Goal: Task Accomplishment & Management: Manage account settings

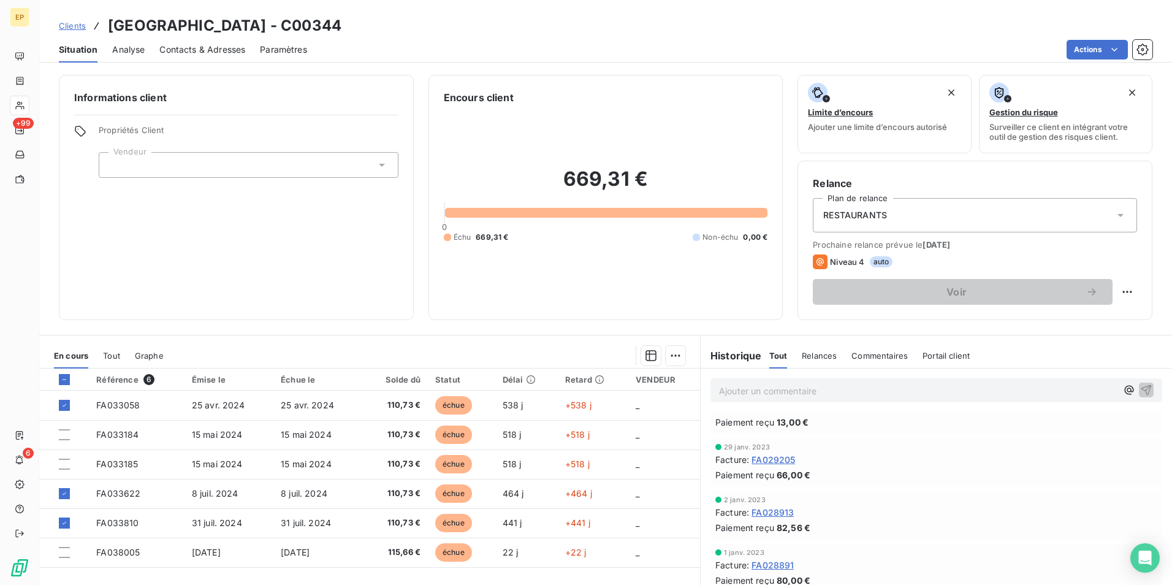
scroll to position [2400, 0]
click at [222, 215] on div "Informations client Propriétés Client Vendeur" at bounding box center [236, 197] width 355 height 245
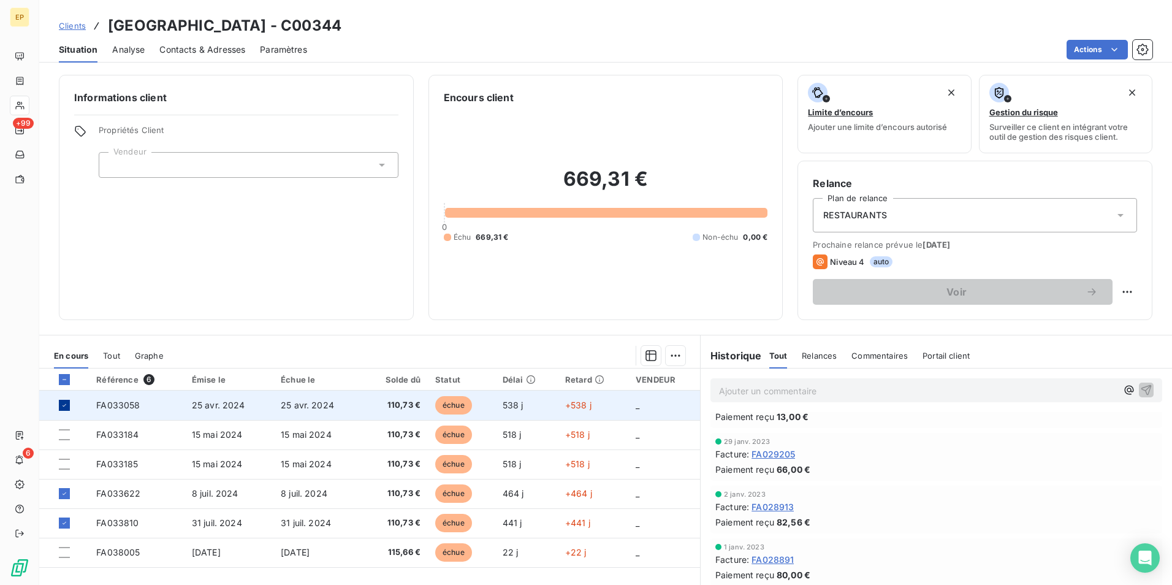
click at [59, 405] on div at bounding box center [64, 405] width 11 height 11
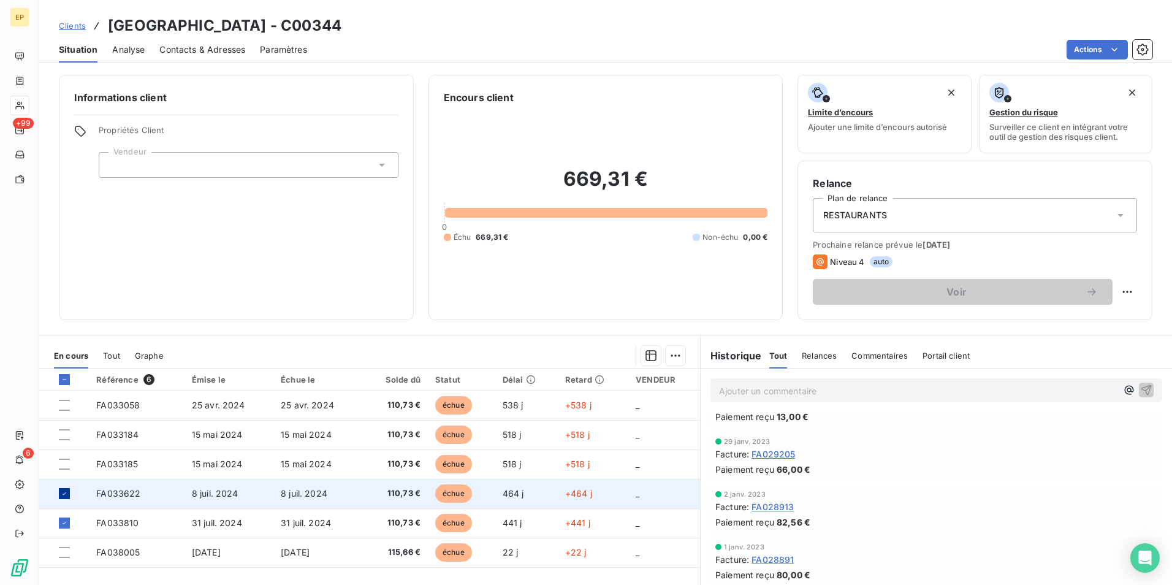
click at [64, 492] on icon at bounding box center [64, 493] width 7 height 7
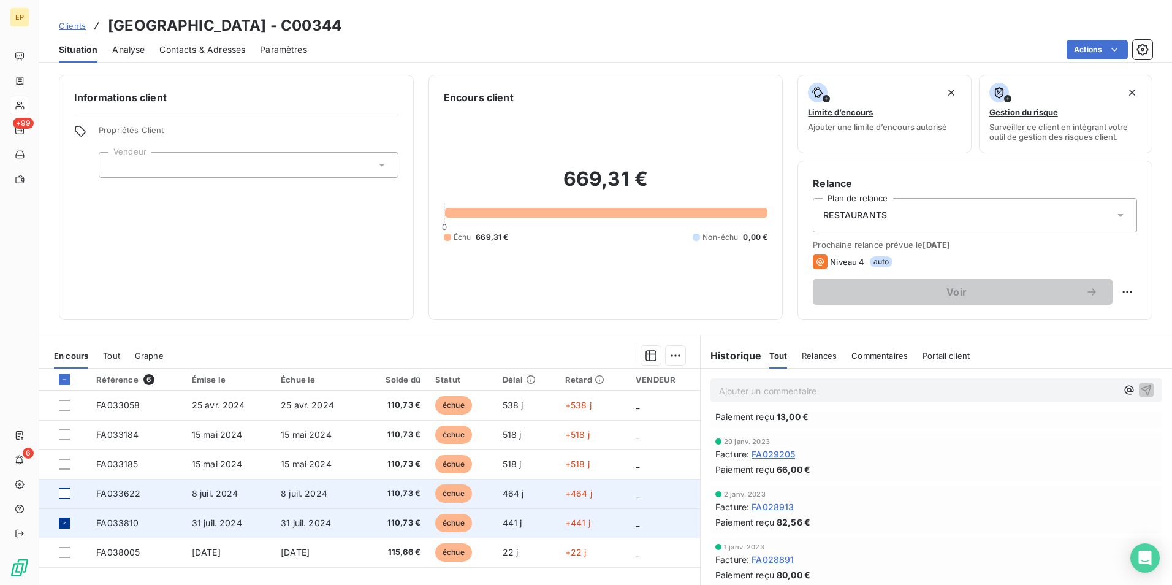
click at [61, 522] on icon at bounding box center [64, 522] width 7 height 7
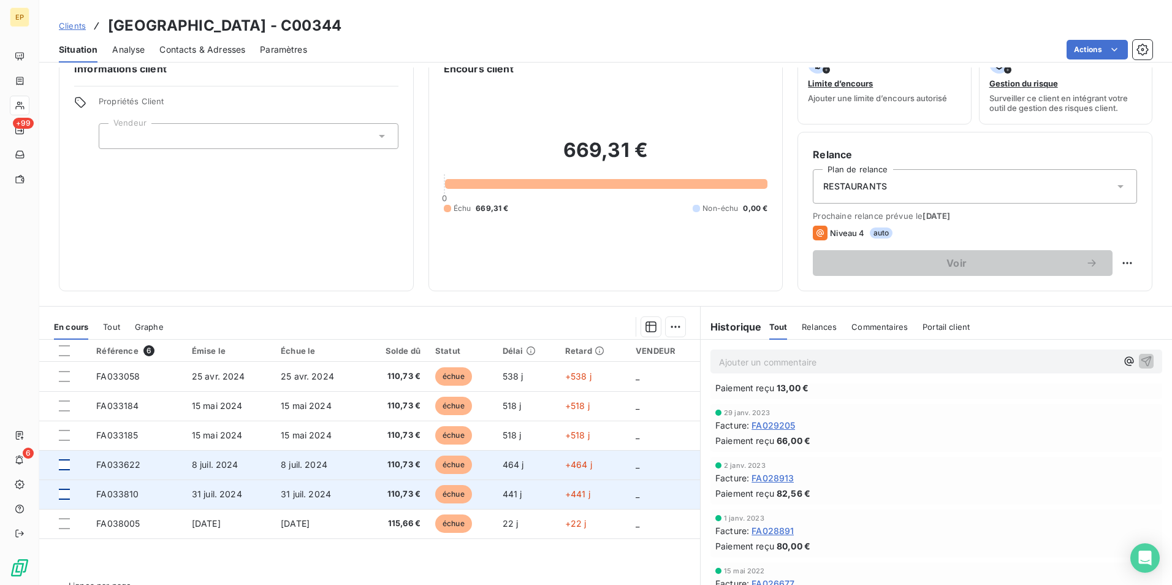
scroll to position [0, 0]
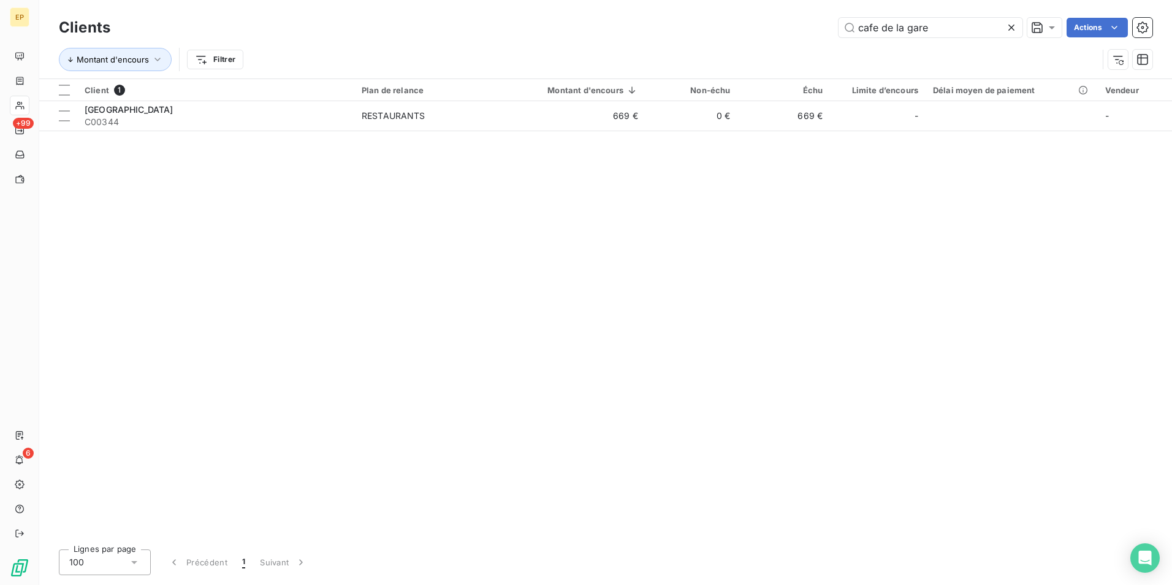
drag, startPoint x: 932, startPoint y: 25, endPoint x: 832, endPoint y: 41, distance: 101.2
click at [832, 41] on div "Clients cafe de la gare Actions Montant d'encours Filtrer" at bounding box center [606, 47] width 1094 height 64
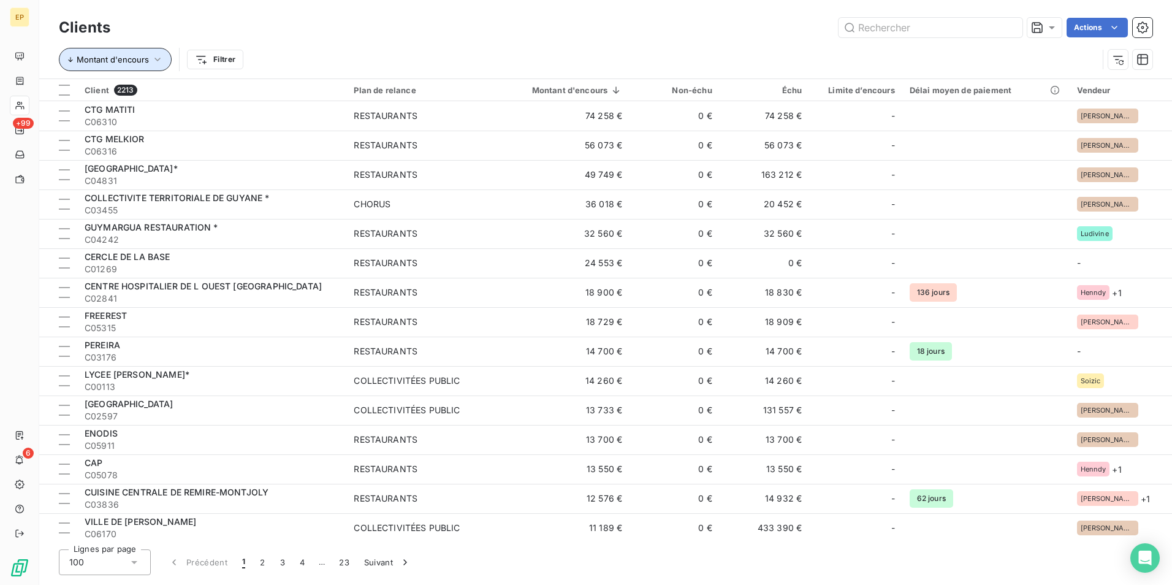
click at [155, 56] on icon "button" at bounding box center [157, 59] width 12 height 12
click at [632, 36] on div "Actions" at bounding box center [639, 28] width 1028 height 20
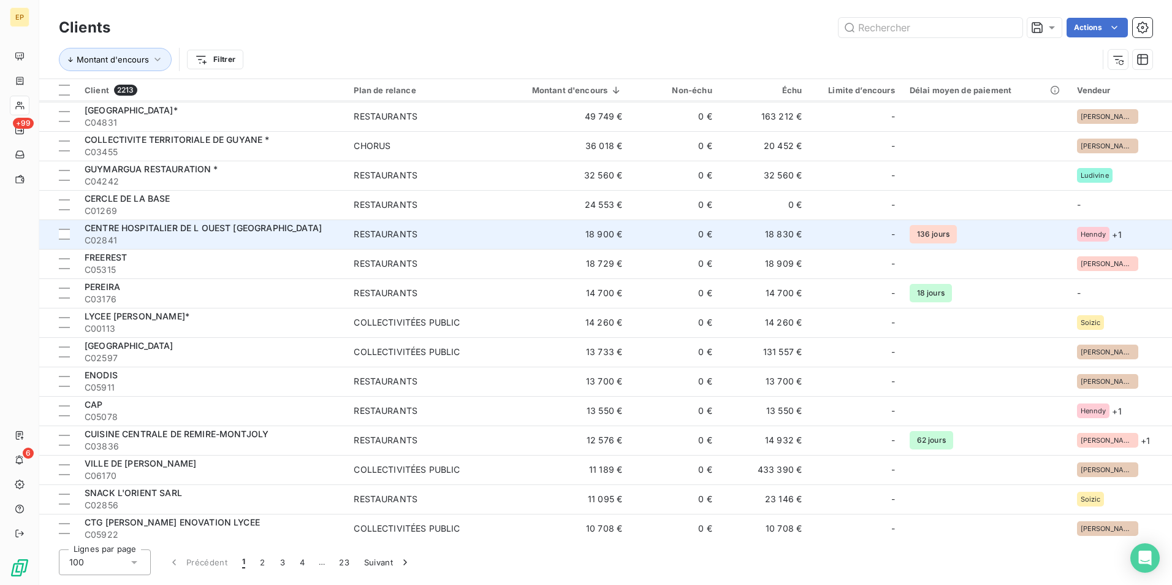
scroll to position [61, 0]
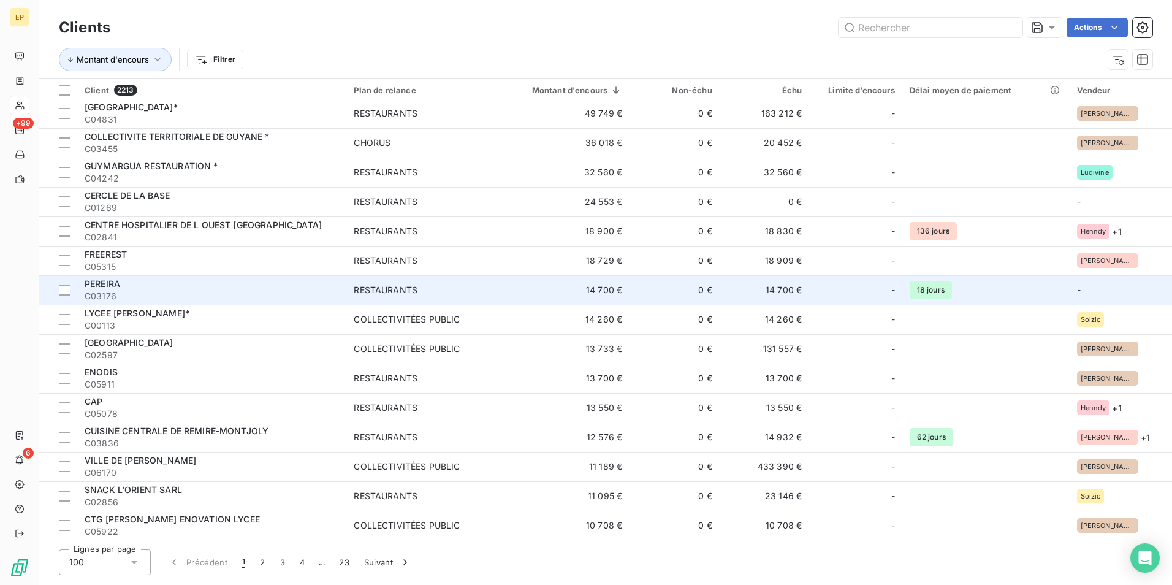
click at [630, 290] on td "14 700 €" at bounding box center [560, 289] width 137 height 29
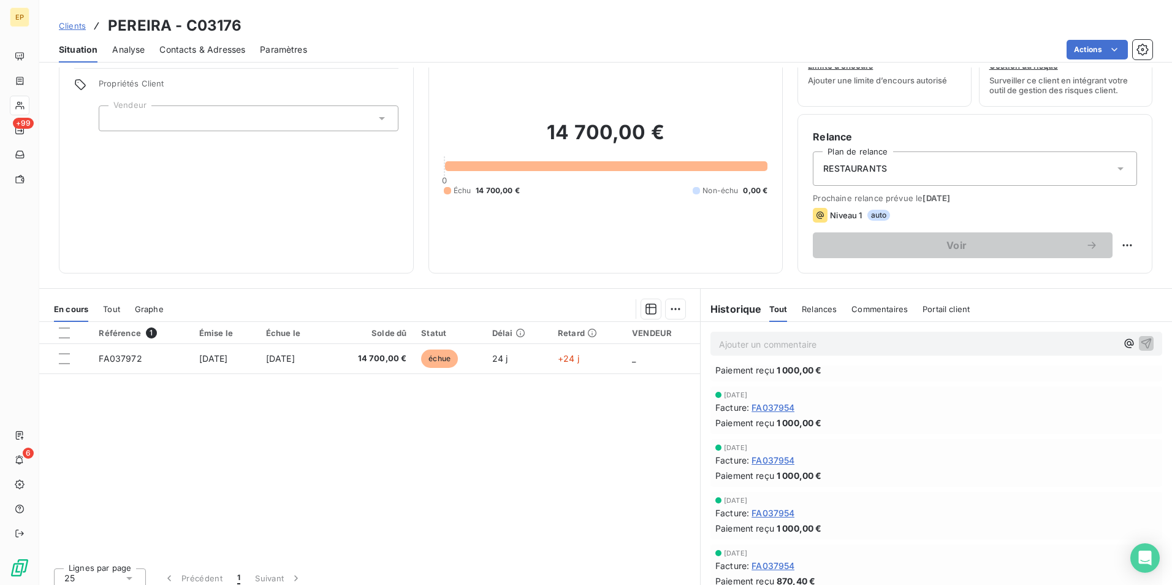
scroll to position [56, 0]
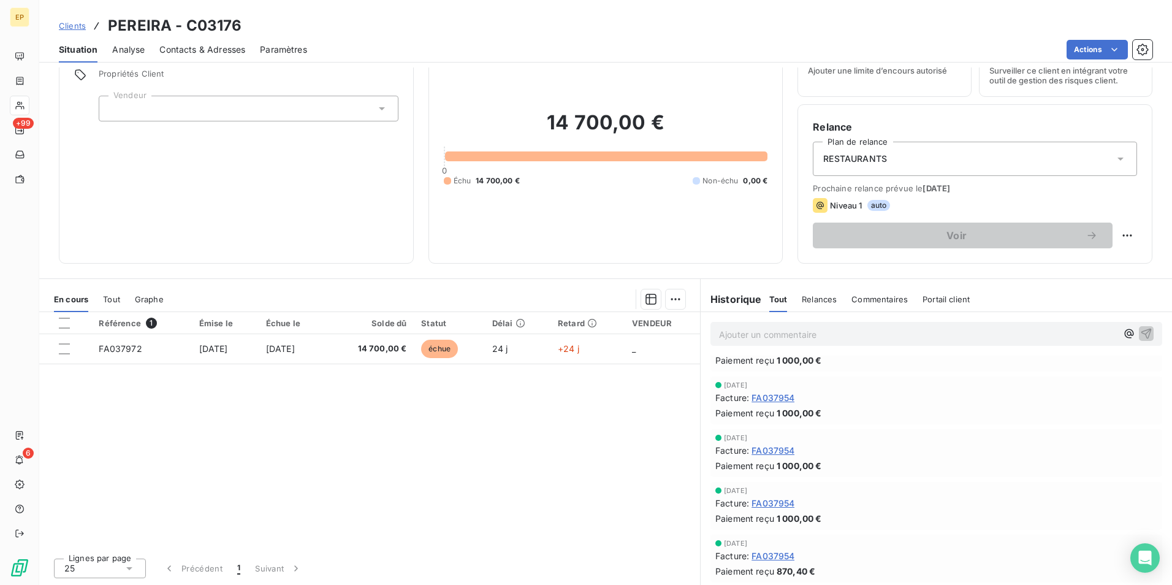
click at [769, 399] on span "FA037954" at bounding box center [773, 397] width 43 height 13
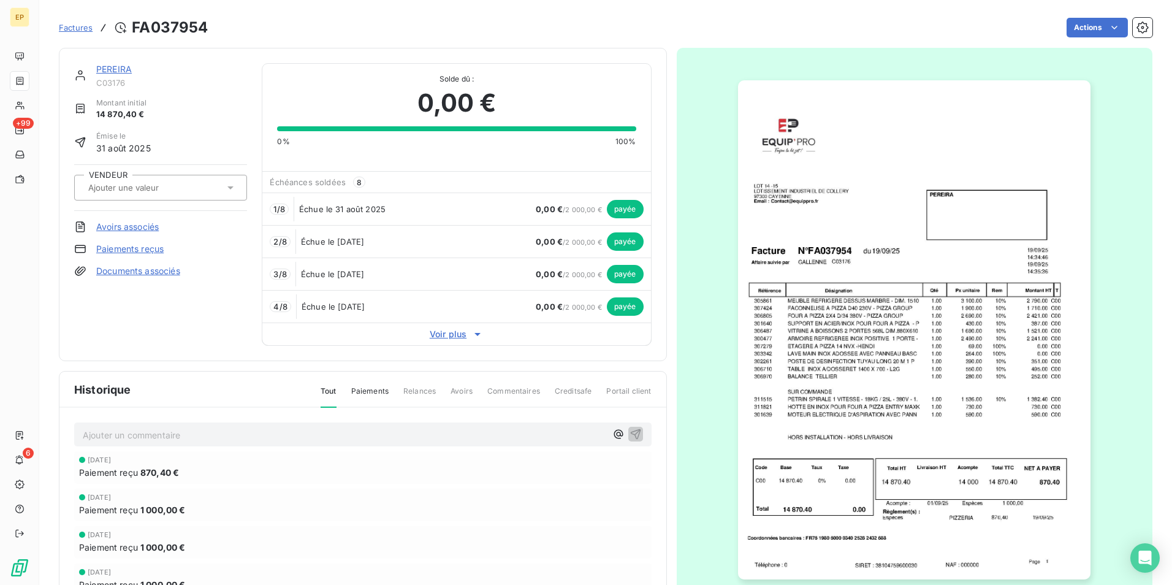
click at [684, 29] on div "Actions" at bounding box center [688, 28] width 930 height 20
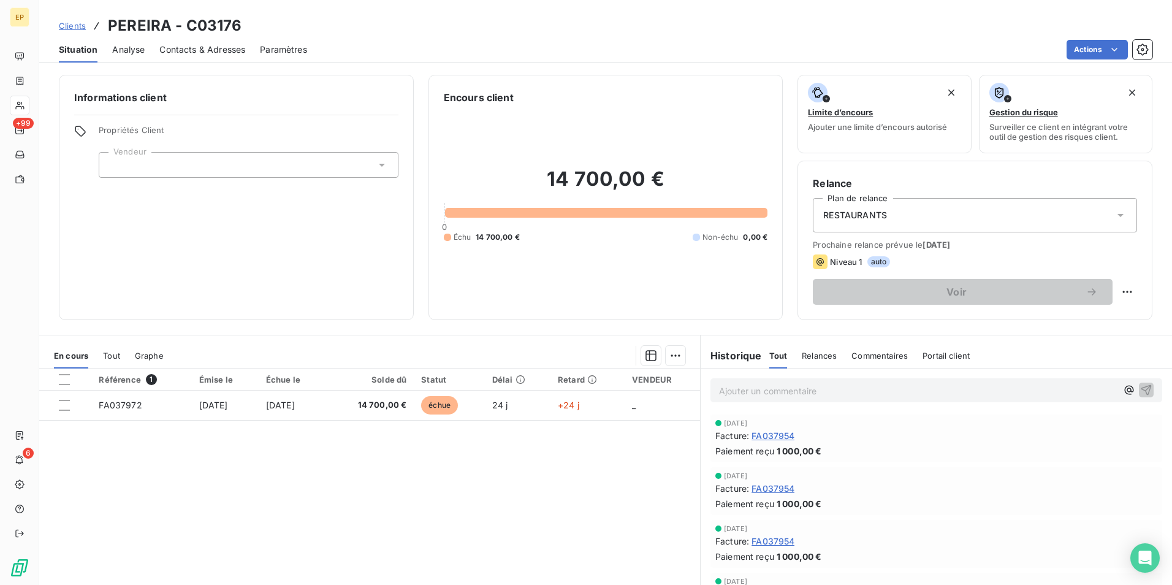
click at [724, 391] on p "Ajouter un commentaire ﻿" at bounding box center [918, 390] width 398 height 15
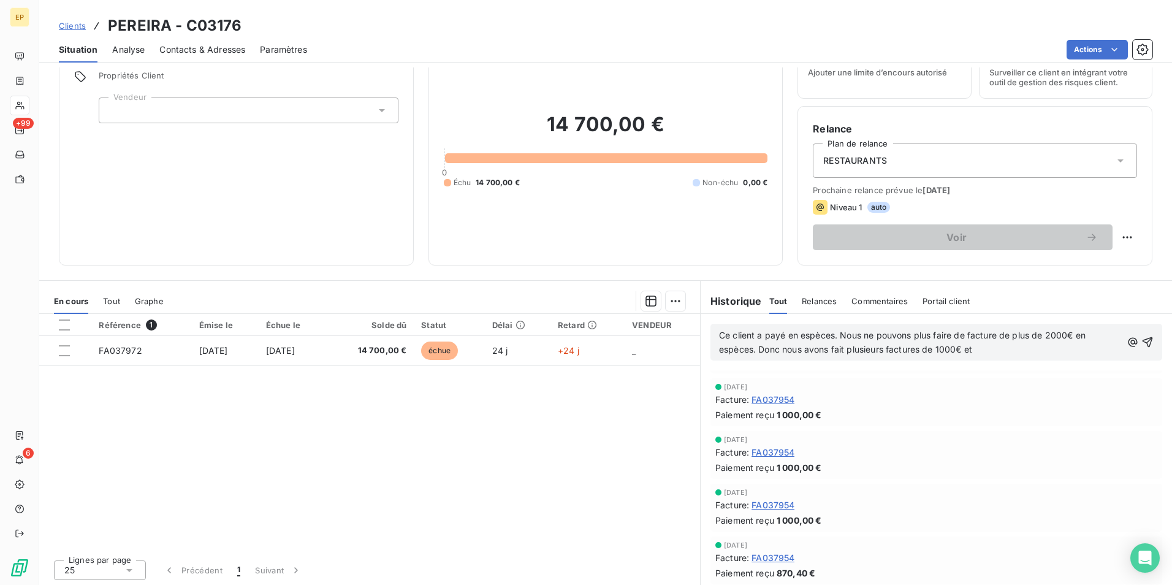
scroll to position [56, 0]
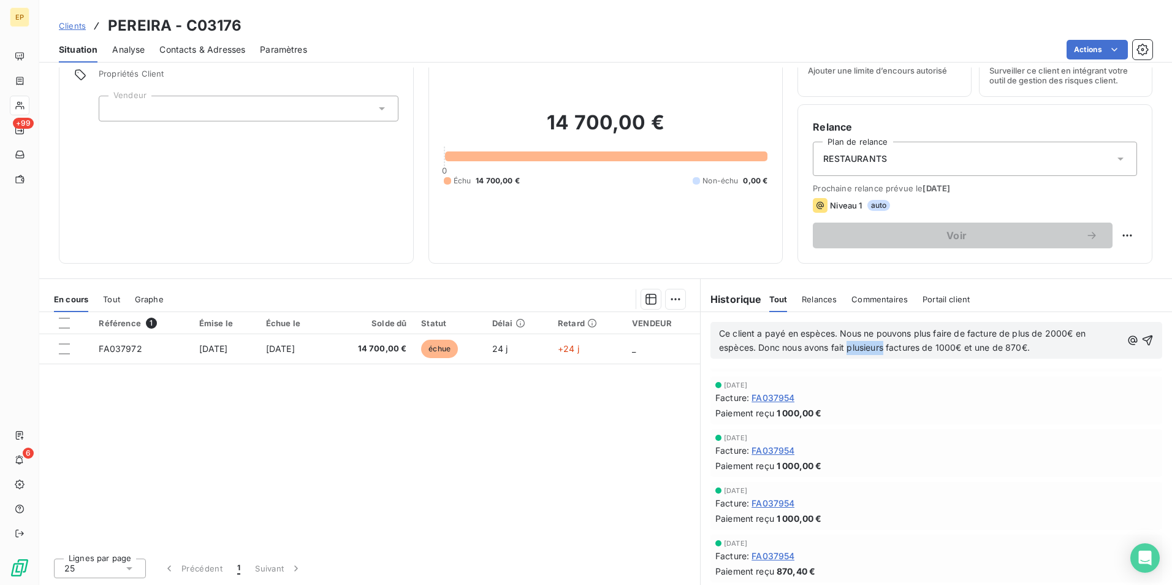
drag, startPoint x: 843, startPoint y: 347, endPoint x: 879, endPoint y: 346, distance: 36.2
click at [879, 346] on span "Ce client a payé en espèces. Nous ne pouvons plus faire de facture de plus de 2…" at bounding box center [903, 340] width 369 height 25
click at [1006, 351] on p "Ce client a payé en espèces. Nous ne pouvons plus faire de facture de plus de 2…" at bounding box center [920, 341] width 403 height 28
click at [1007, 349] on p "Ce client a payé en espèces. Nous ne pouvons plus faire de facture de plus de 2…" at bounding box center [920, 341] width 403 height 28
click at [859, 467] on div "Paiement reçu 1 000,00 €" at bounding box center [937, 465] width 442 height 13
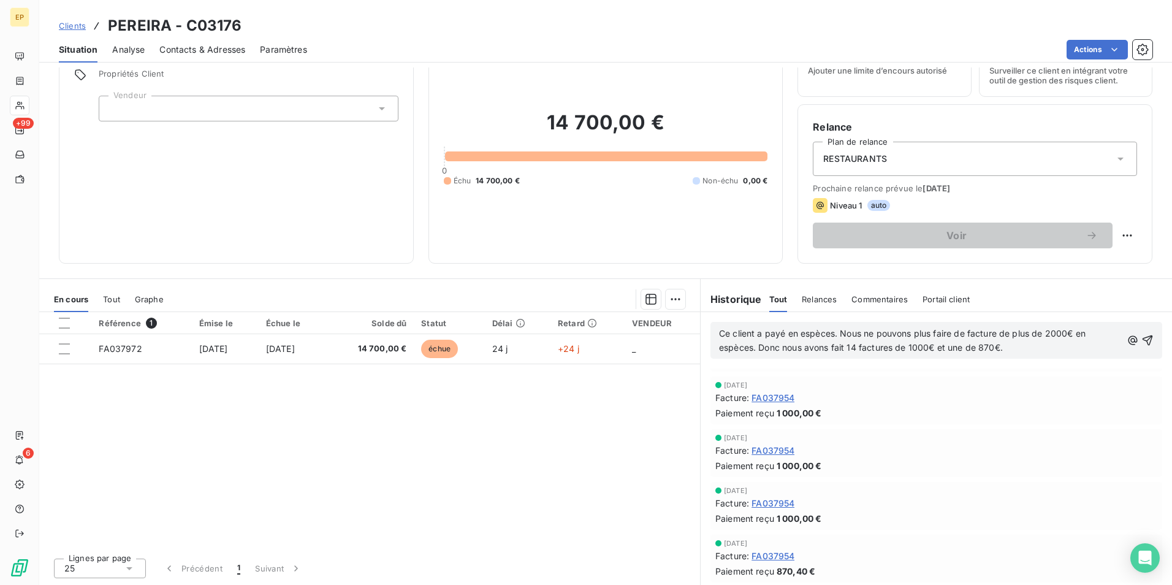
click at [763, 450] on span "FA037954" at bounding box center [773, 450] width 43 height 13
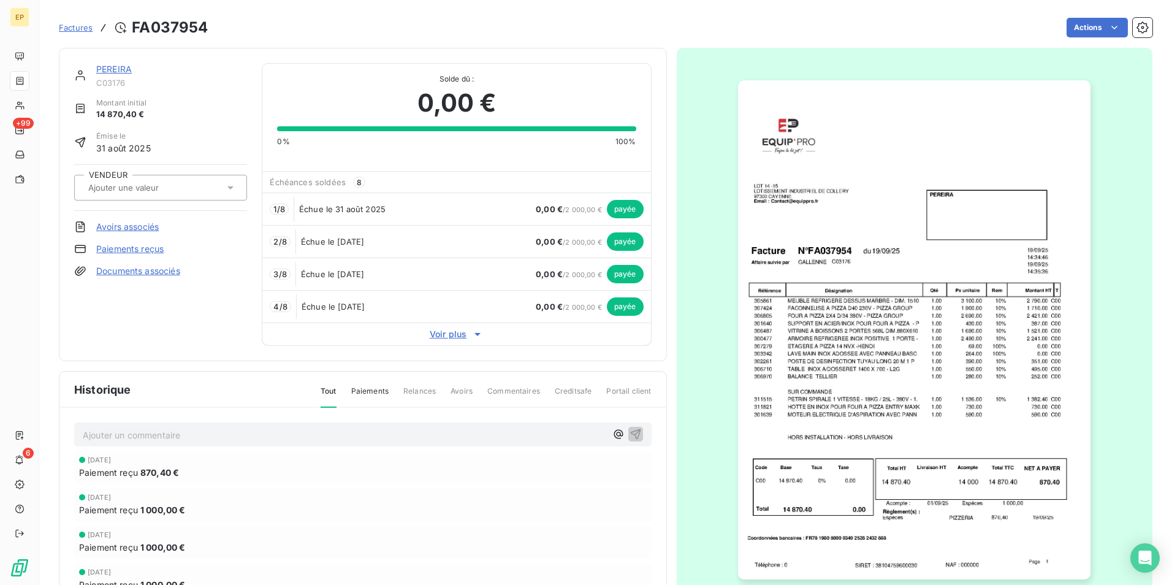
click at [475, 336] on icon at bounding box center [478, 334] width 12 height 12
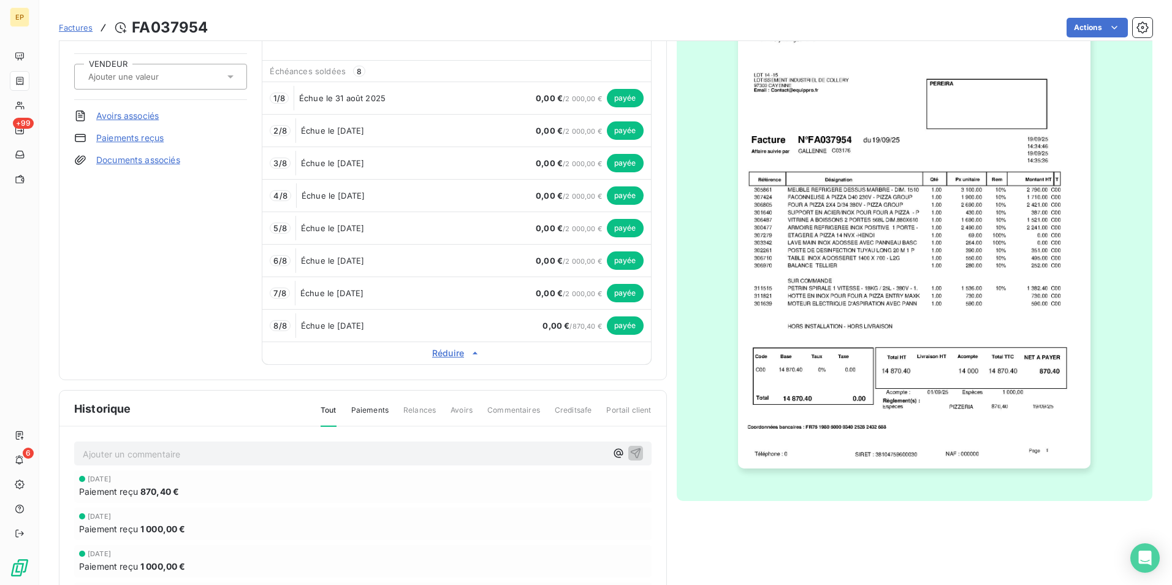
scroll to position [123, 0]
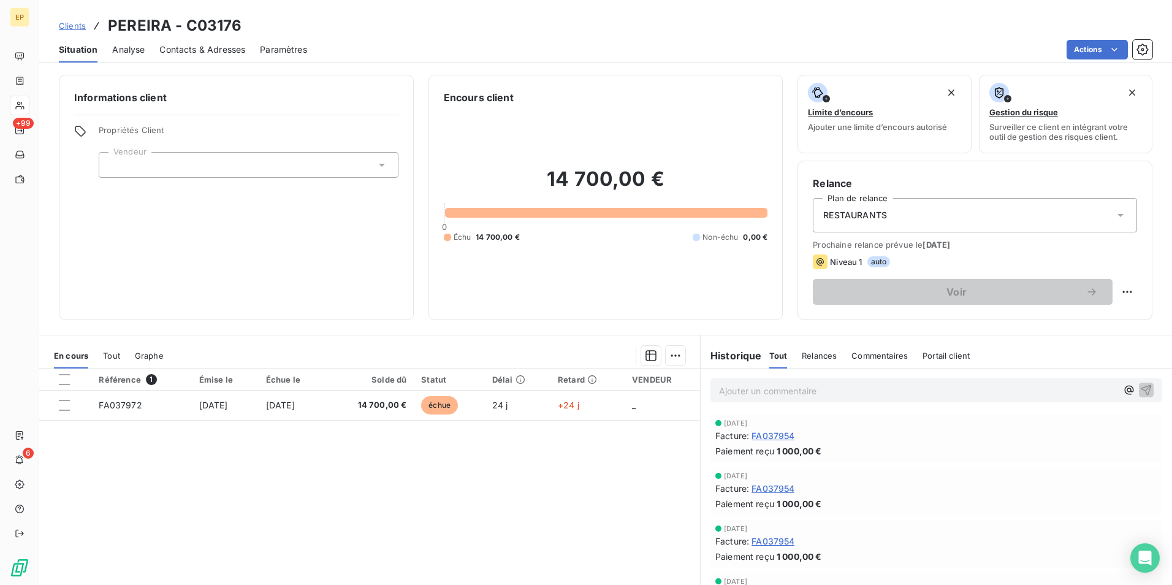
click at [719, 391] on p "Ajouter un commentaire ﻿" at bounding box center [918, 390] width 398 height 15
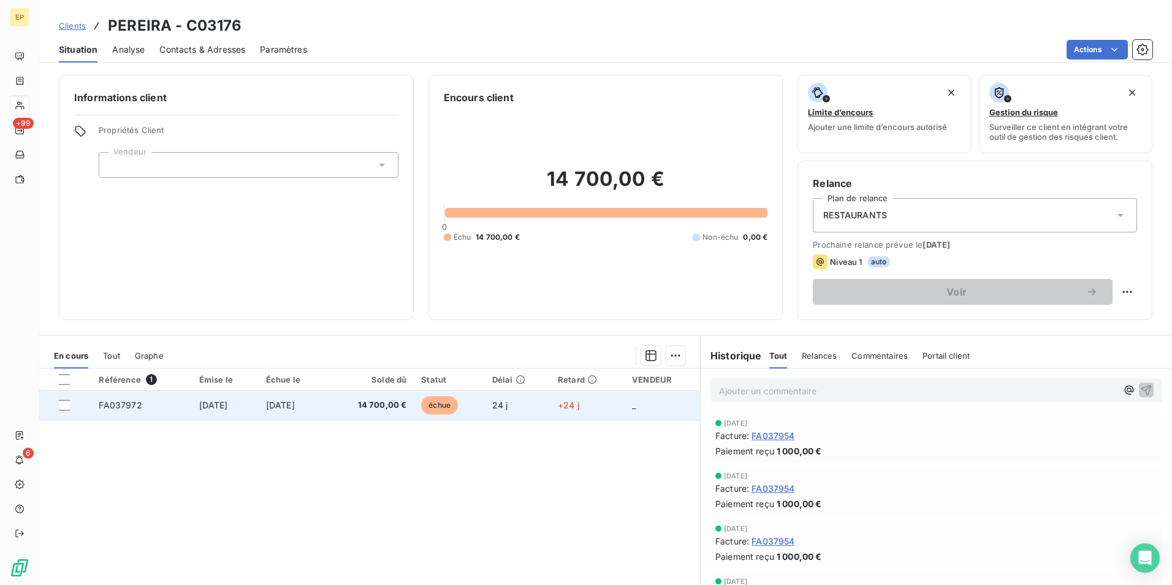
click at [121, 407] on span "FA037972" at bounding box center [120, 405] width 43 height 10
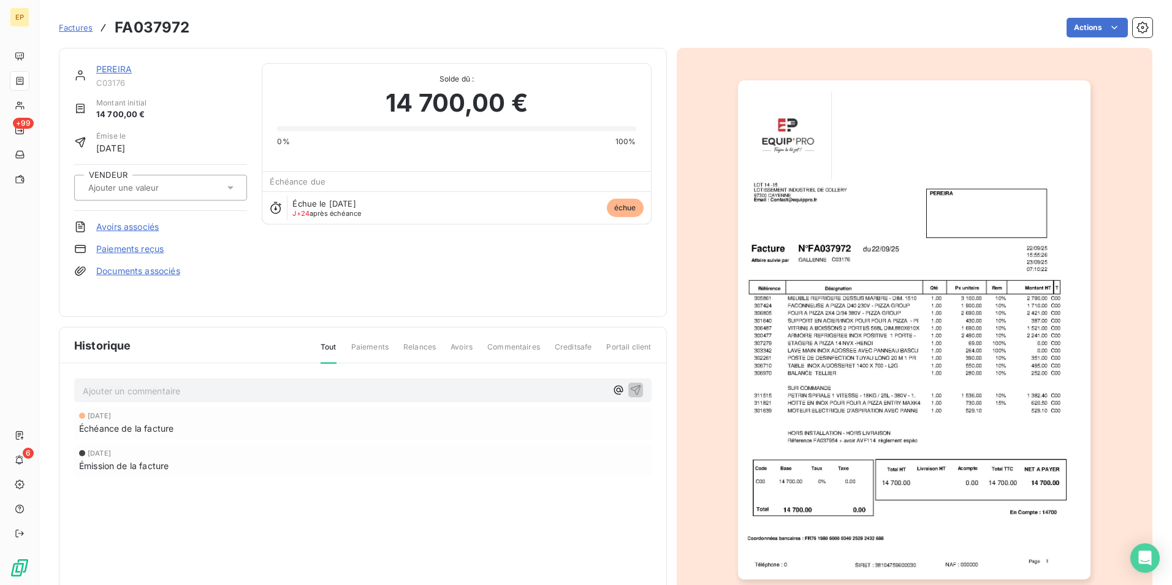
click at [903, 364] on img "button" at bounding box center [914, 329] width 353 height 499
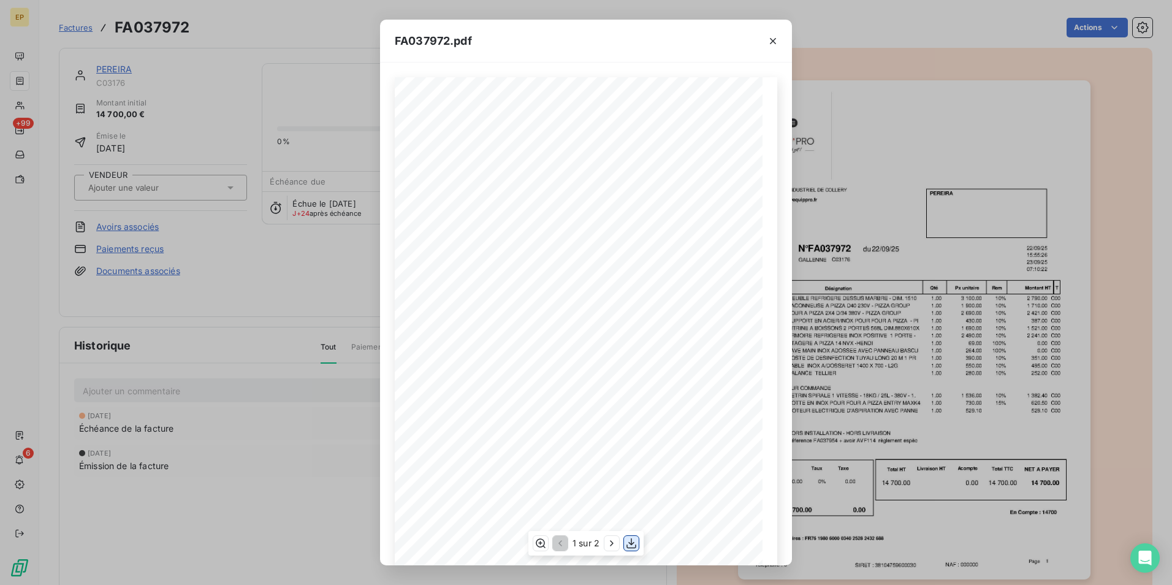
click at [635, 545] on icon "button" at bounding box center [631, 543] width 12 height 12
click at [773, 38] on icon "button" at bounding box center [773, 41] width 12 height 12
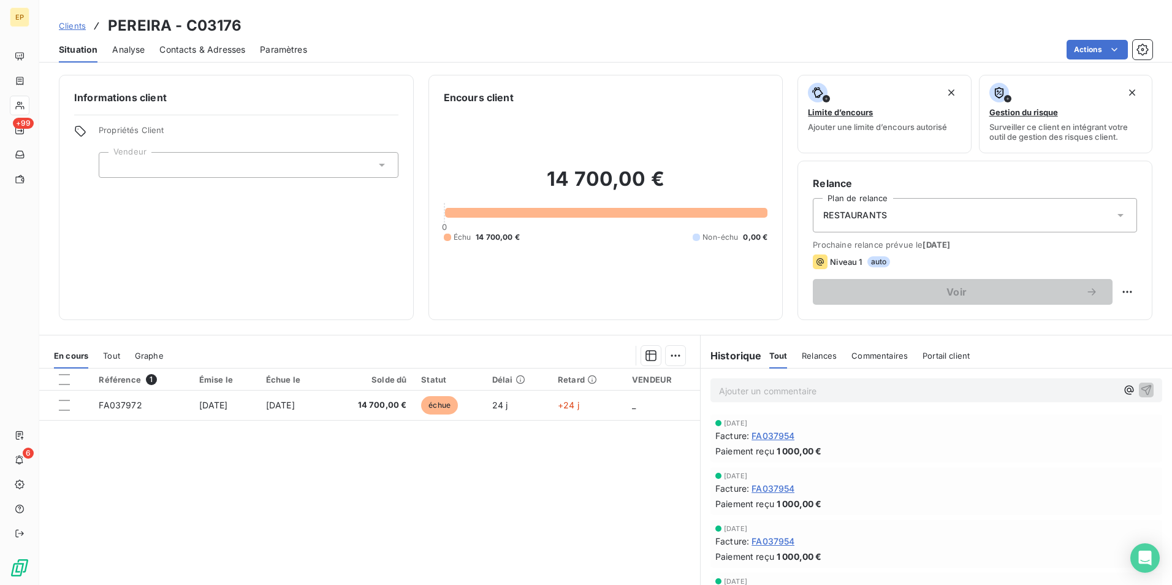
click at [776, 437] on span "FA037954" at bounding box center [773, 435] width 43 height 13
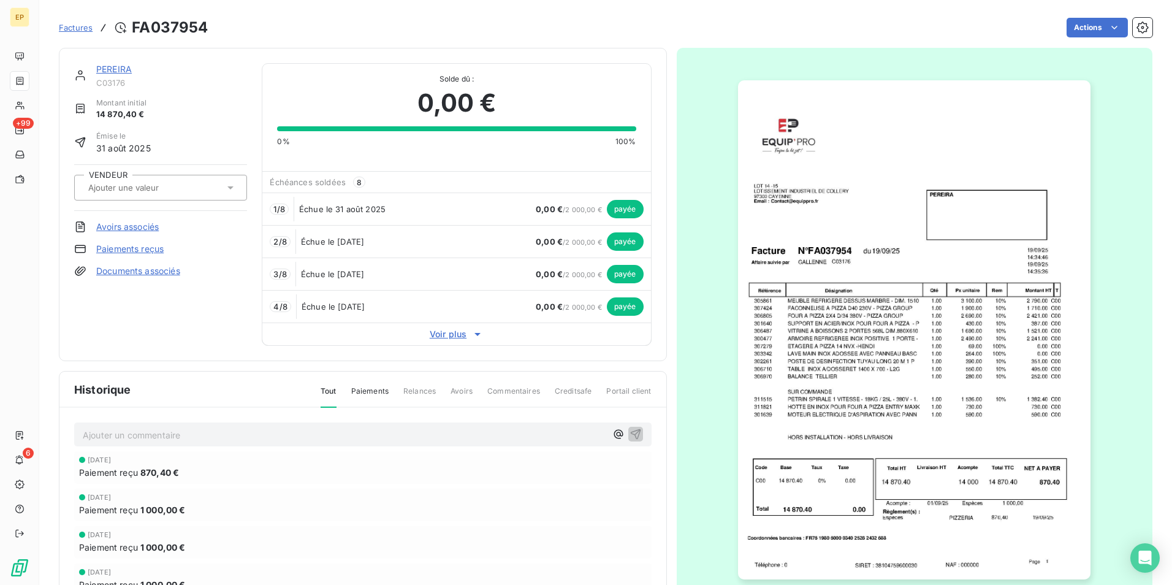
click at [881, 207] on img "button" at bounding box center [914, 329] width 353 height 499
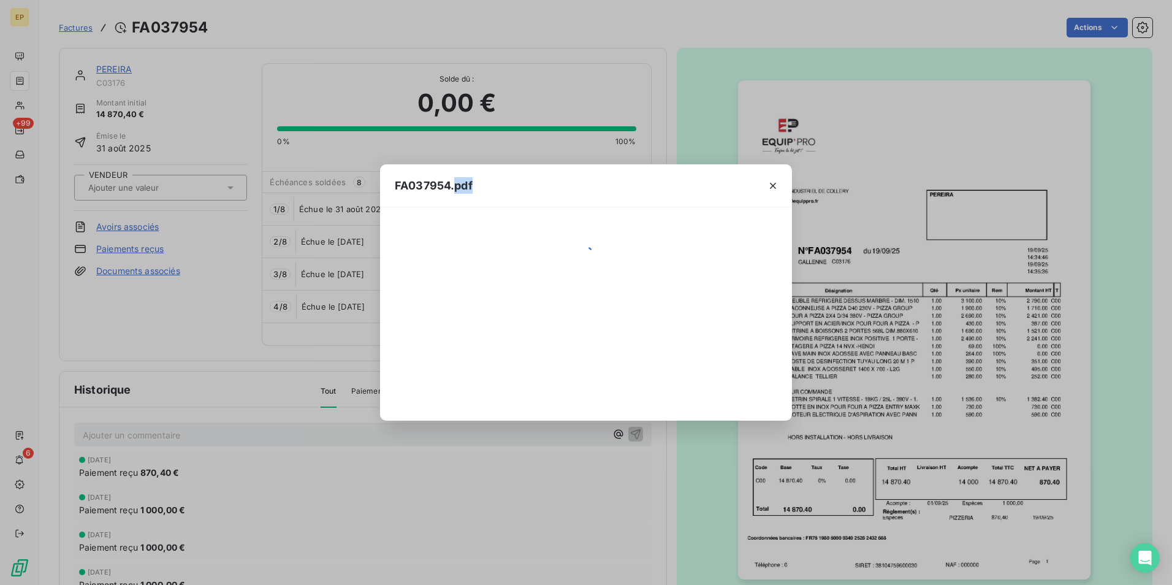
click at [881, 207] on div "FA037954.pdf" at bounding box center [586, 292] width 1172 height 585
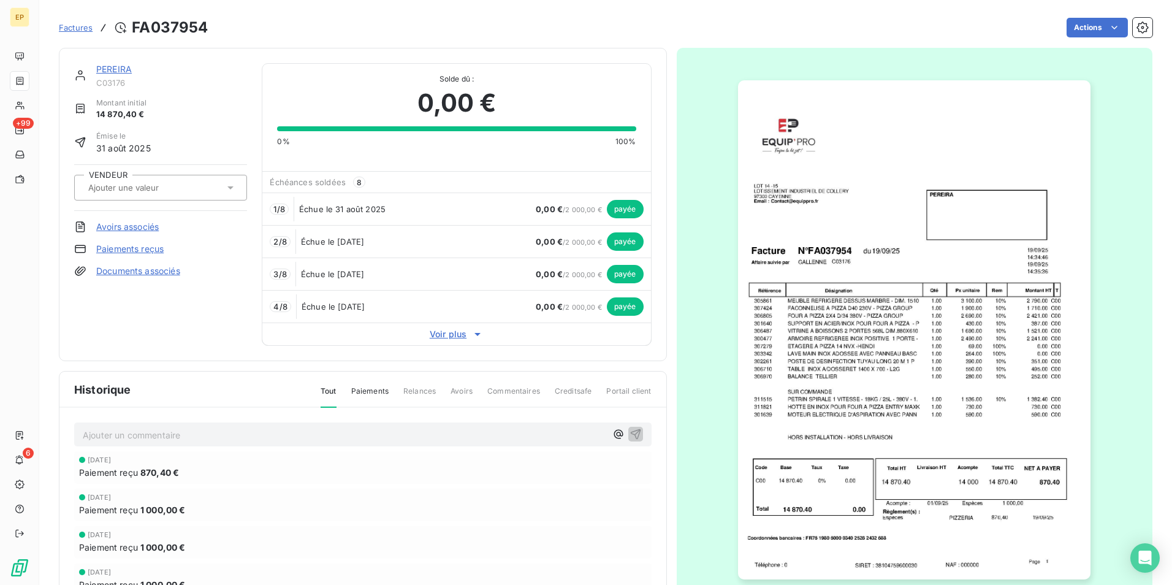
click at [874, 250] on img "button" at bounding box center [914, 329] width 353 height 499
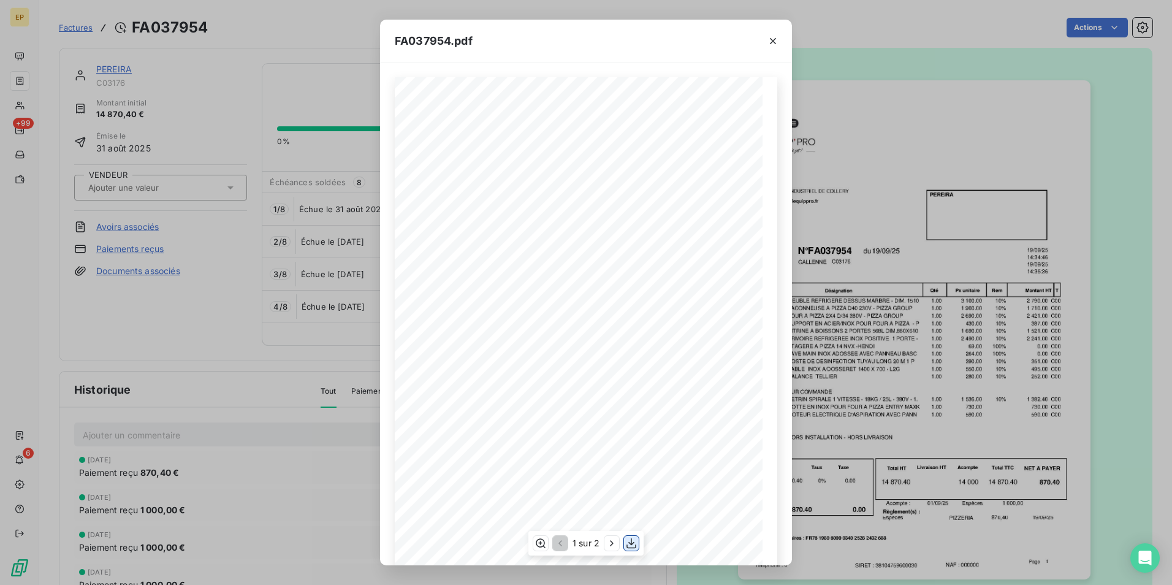
click at [629, 545] on icon "button" at bounding box center [631, 543] width 12 height 12
click at [775, 41] on icon "button" at bounding box center [773, 41] width 12 height 12
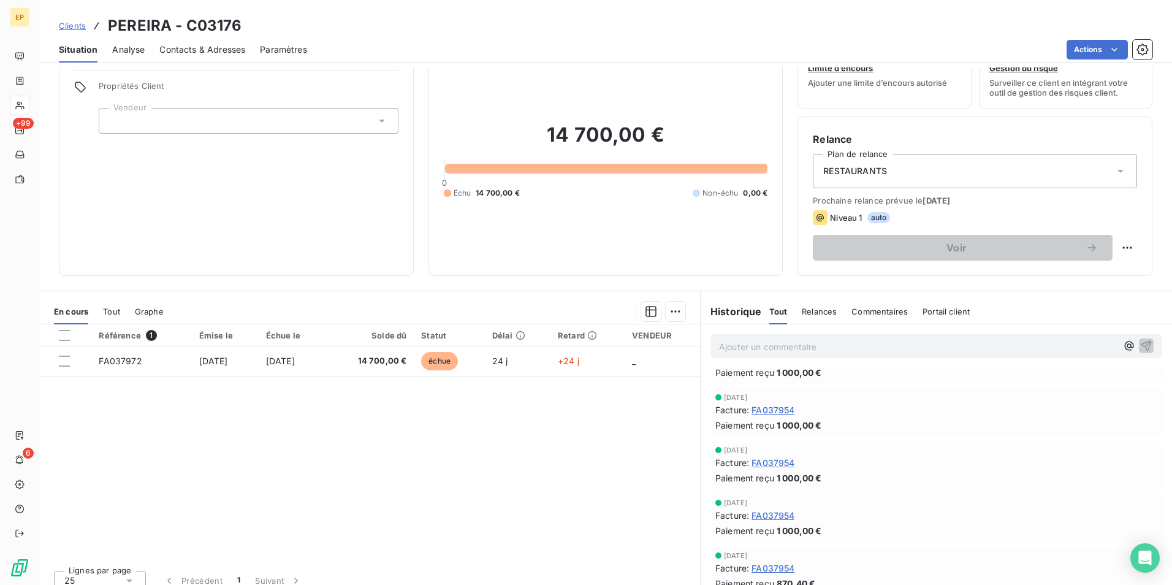
scroll to position [56, 0]
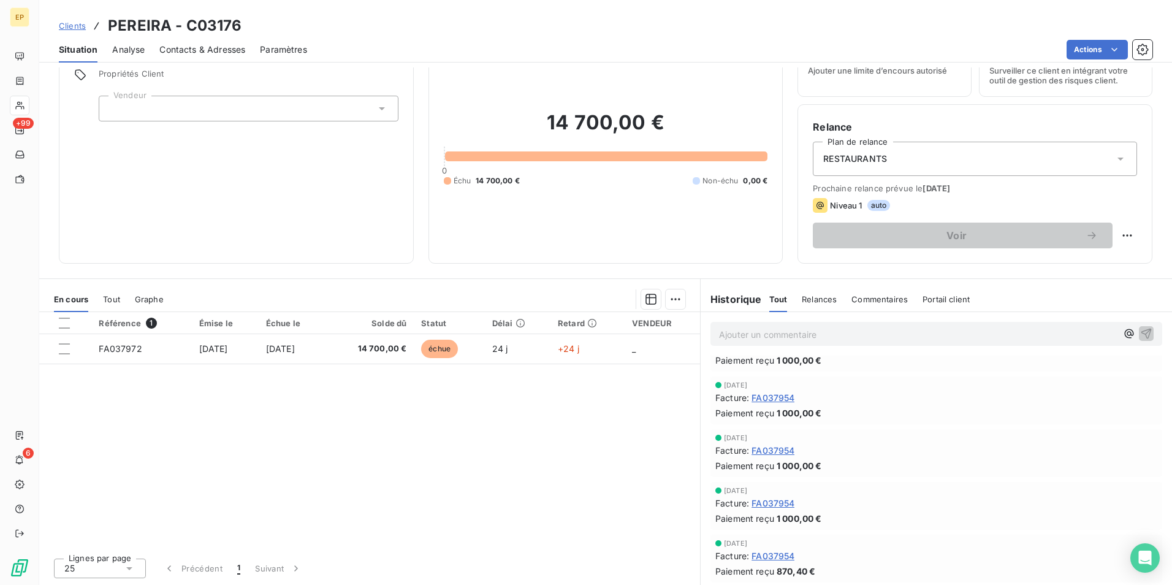
click at [771, 555] on span "FA037954" at bounding box center [773, 555] width 43 height 13
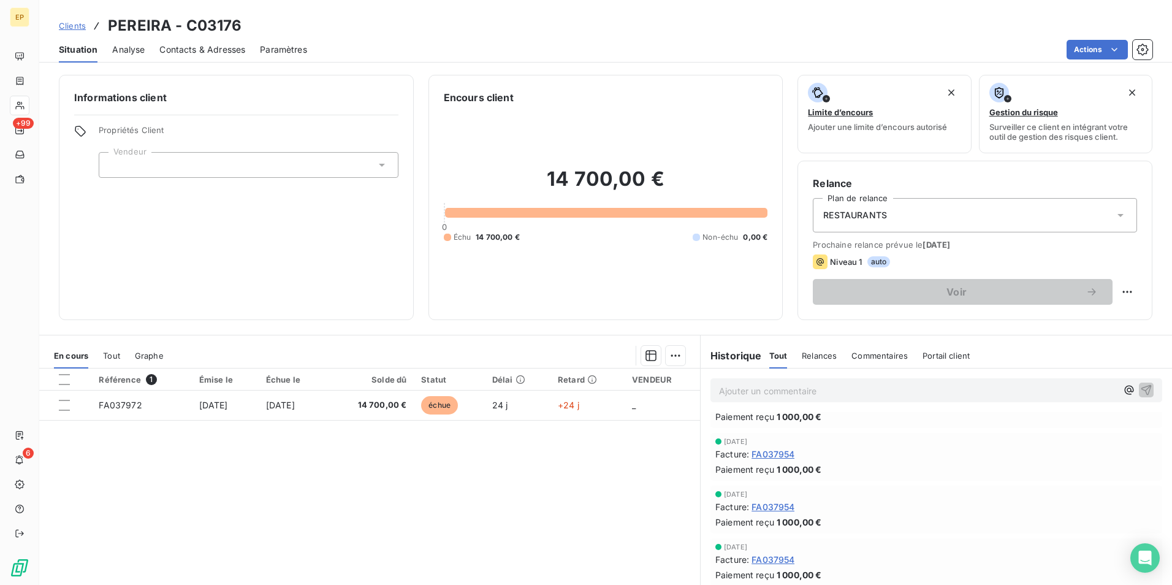
scroll to position [56, 0]
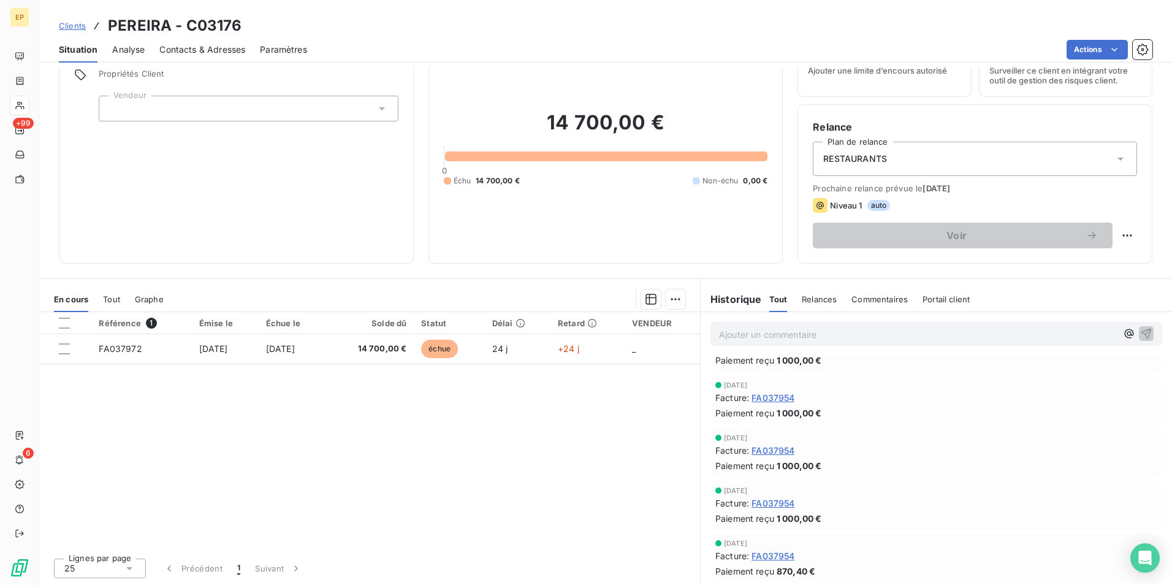
click at [764, 502] on span "FA037954" at bounding box center [773, 503] width 43 height 13
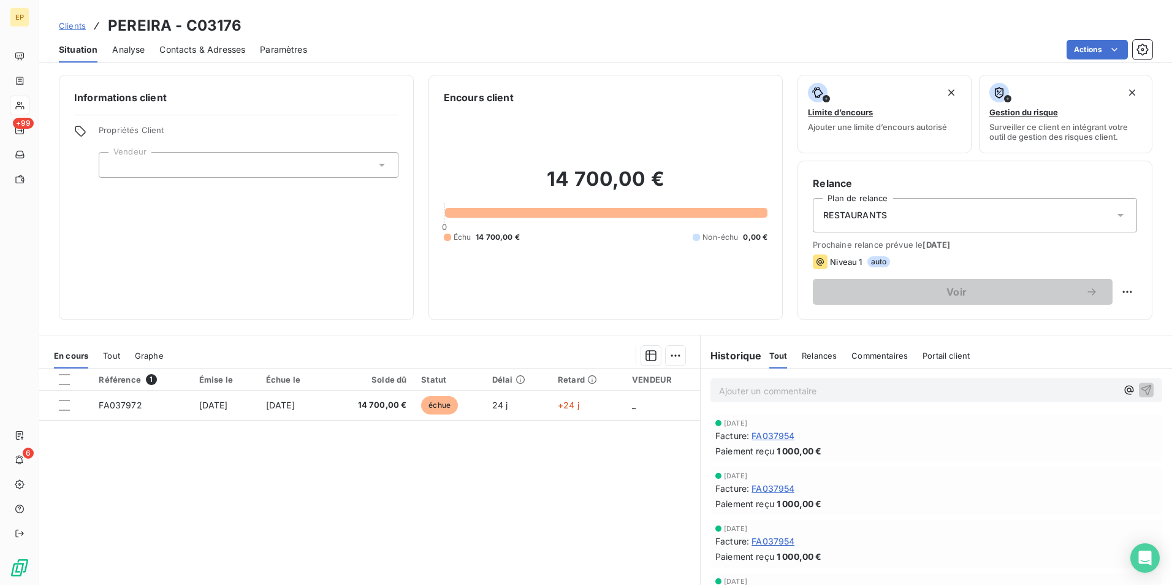
click at [719, 392] on p "Ajouter un commentaire ﻿" at bounding box center [918, 390] width 398 height 15
click at [773, 390] on span "Il y a un avoir non comptabilisé sur sage" at bounding box center [801, 389] width 164 height 10
click at [912, 389] on span "Il y a un avoir AVF114 non comptabilisé sur sage" at bounding box center [817, 389] width 197 height 10
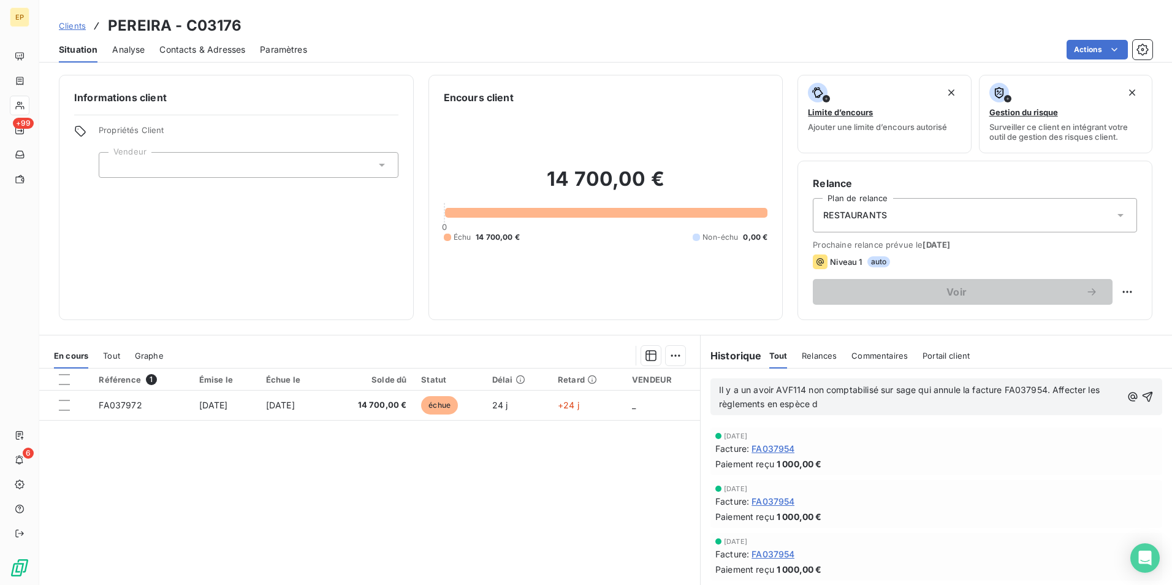
click at [806, 403] on span "Il y a un avoir AVF114 non comptabilisé sur sage qui annule la facture FA037954…" at bounding box center [910, 396] width 383 height 25
click at [819, 405] on p "Il y a un avoir AVF114 non comptabilisé sur sage qui annule la facture FA037954…" at bounding box center [920, 397] width 403 height 28
click at [1142, 395] on icon "button" at bounding box center [1148, 397] width 12 height 12
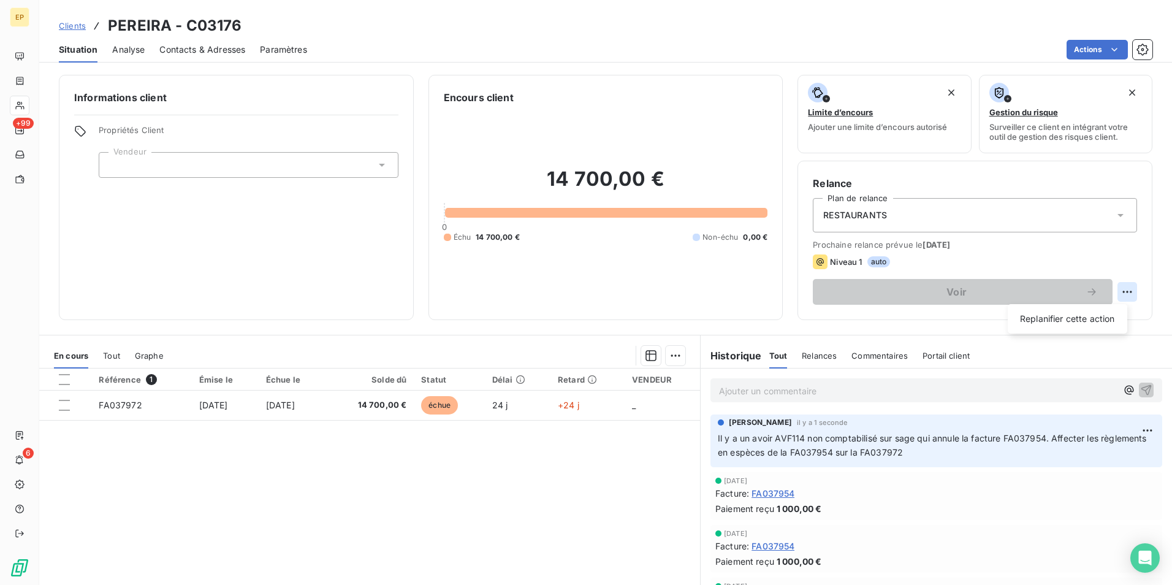
click at [1120, 289] on html "EP +99 6 Clients PEREIRA - C03176 Situation Analyse Contacts & Adresses Paramèt…" at bounding box center [586, 292] width 1172 height 585
click at [1046, 321] on div "Replanifier cette action" at bounding box center [1068, 319] width 110 height 20
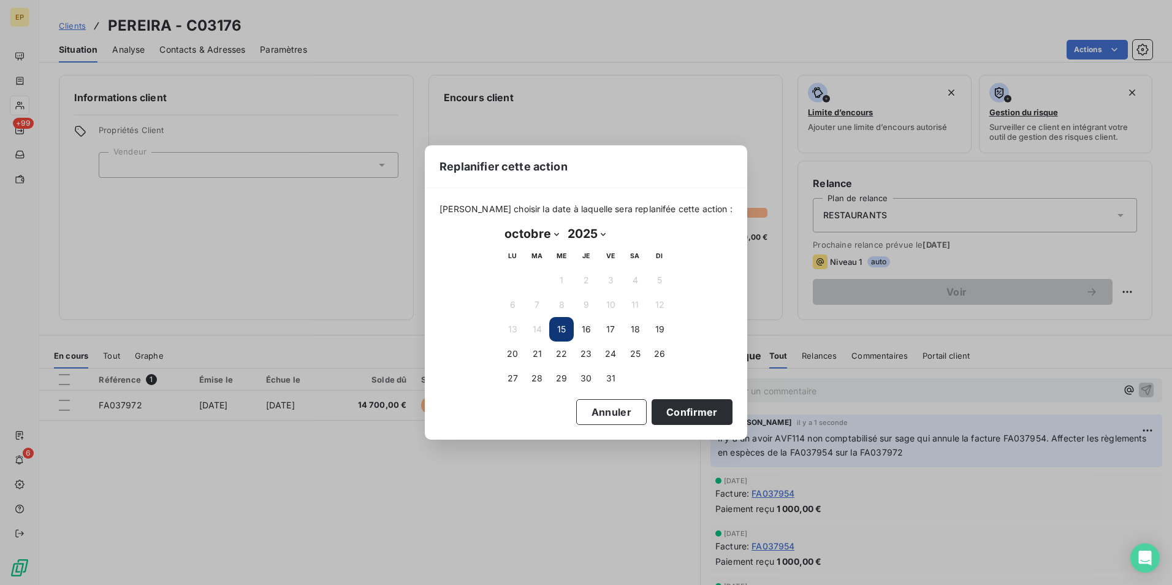
click at [556, 234] on select "janvier février mars avril mai juin juillet août septembre octobre novembre déc…" at bounding box center [531, 234] width 63 height 20
select select "11"
click at [500, 224] on select "janvier février mars avril mai juin juillet août septembre octobre novembre déc…" at bounding box center [531, 234] width 63 height 20
click at [516, 326] on button "15" at bounding box center [512, 329] width 25 height 25
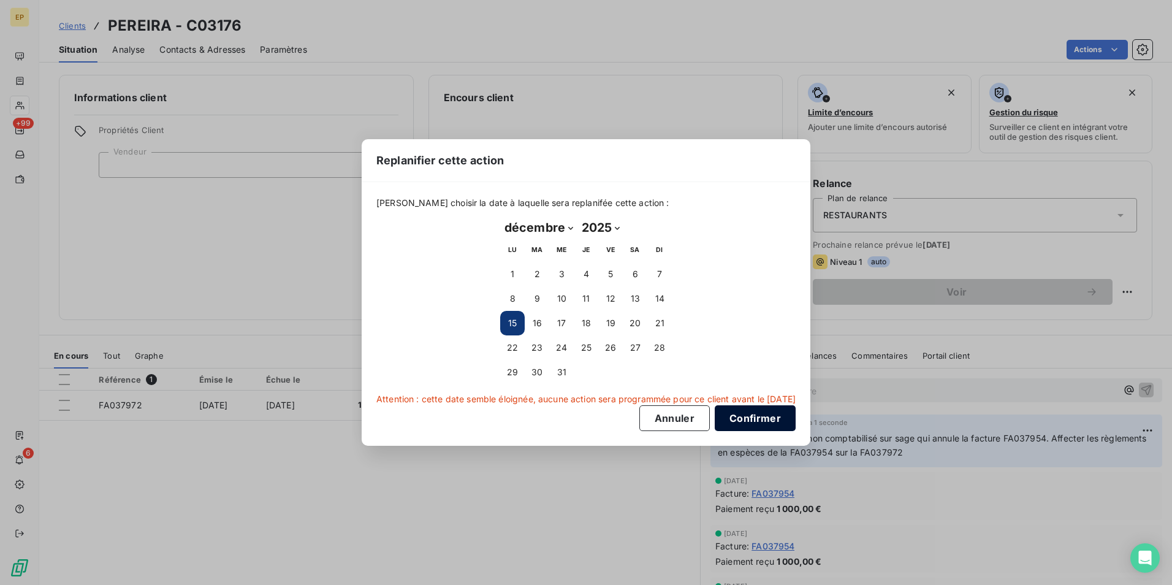
click at [764, 421] on button "Confirmer" at bounding box center [755, 418] width 81 height 26
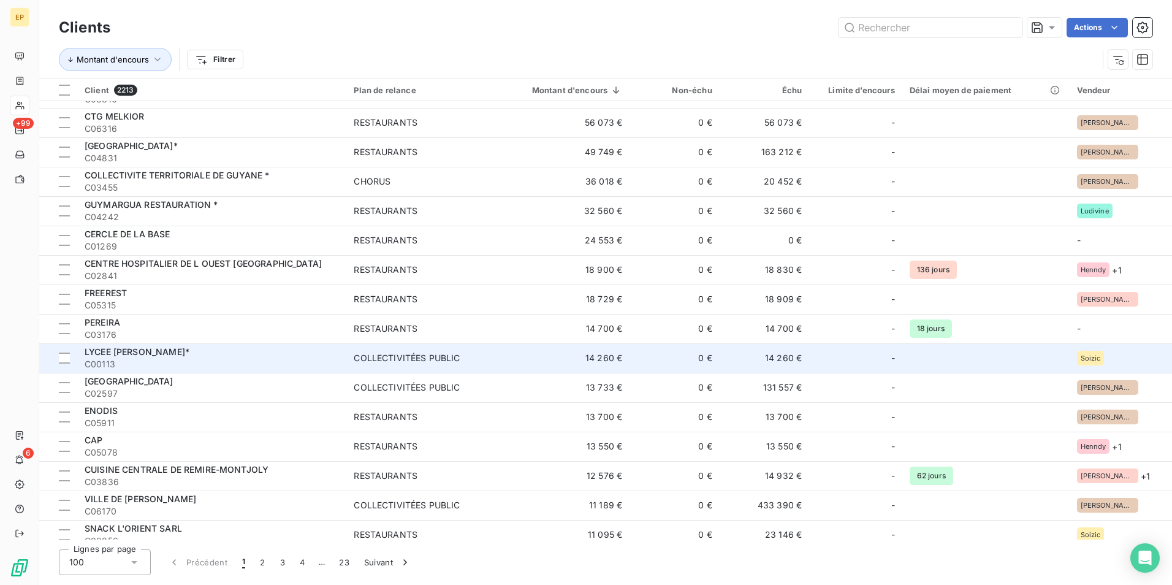
scroll to position [61, 0]
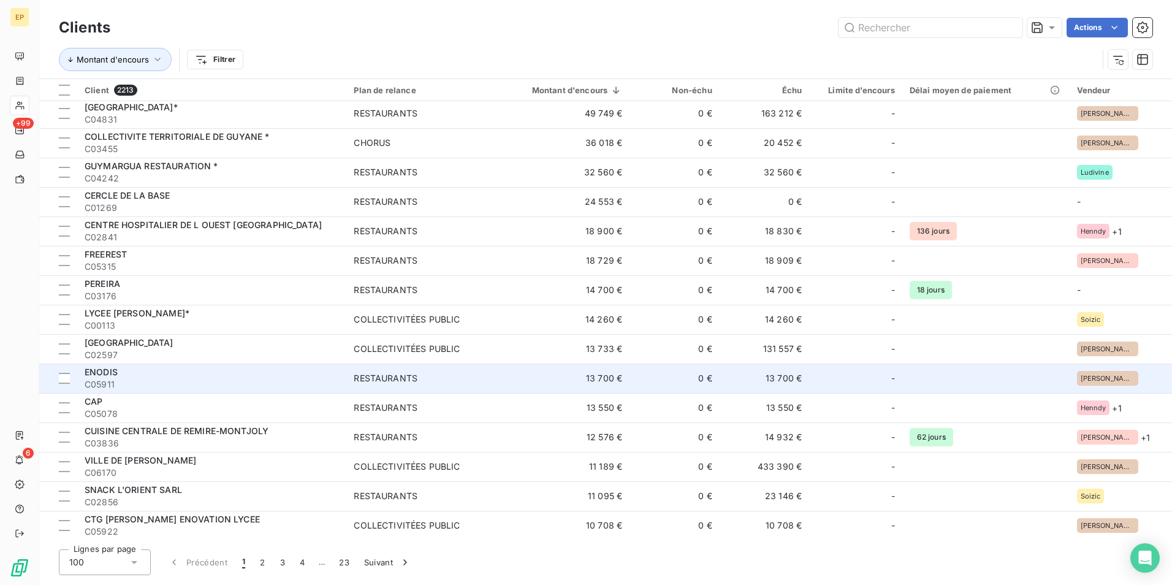
click at [267, 382] on span "C05911" at bounding box center [212, 384] width 254 height 12
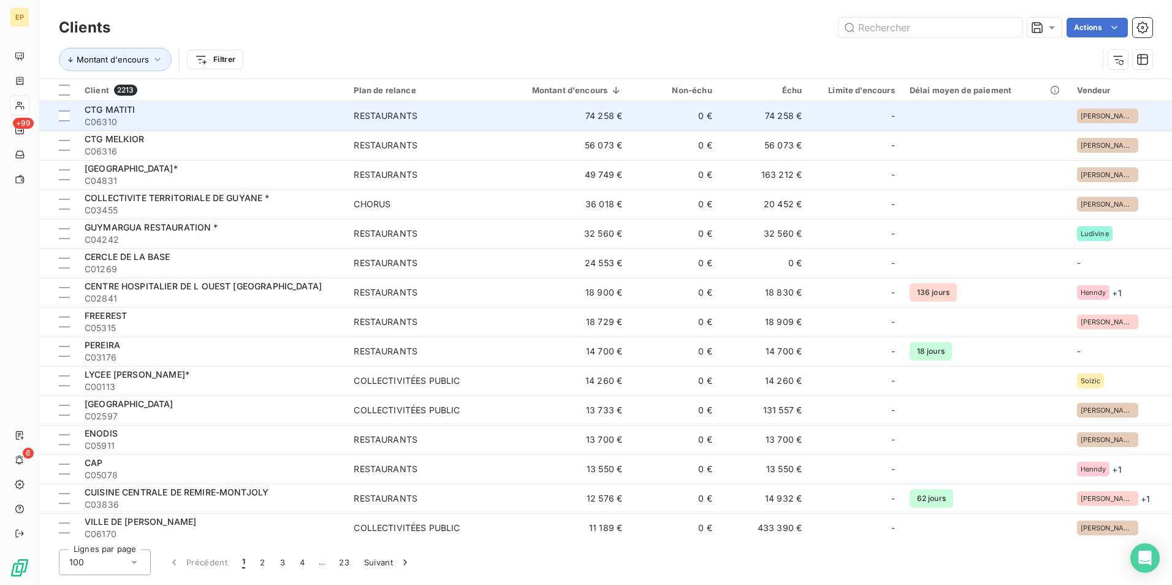
click at [510, 116] on td "74 258 €" at bounding box center [560, 115] width 137 height 29
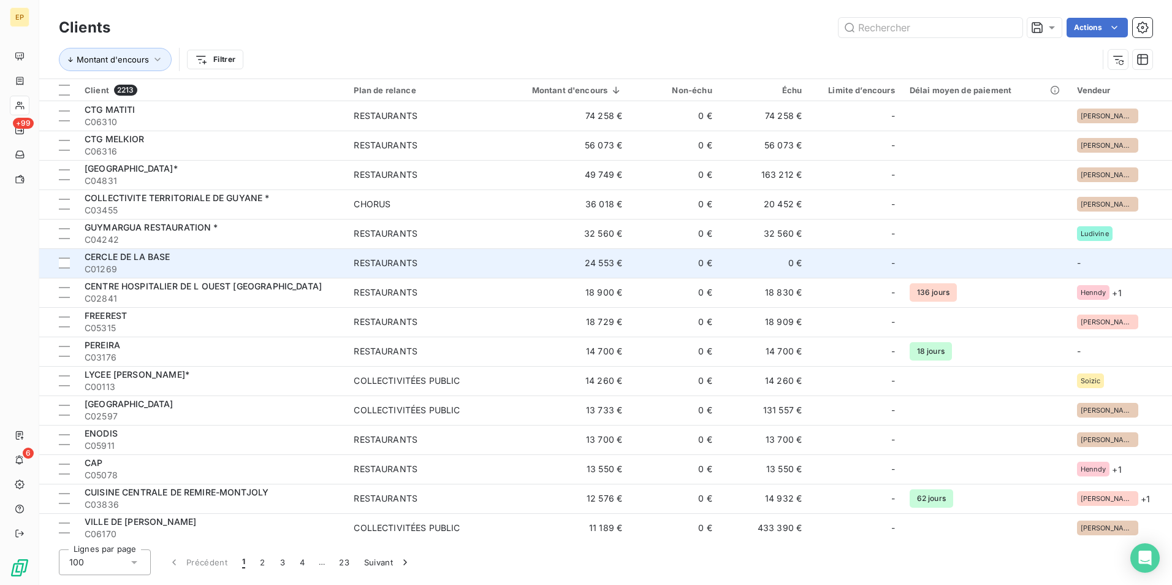
click at [435, 266] on span "RESTAURANTS" at bounding box center [419, 263] width 131 height 12
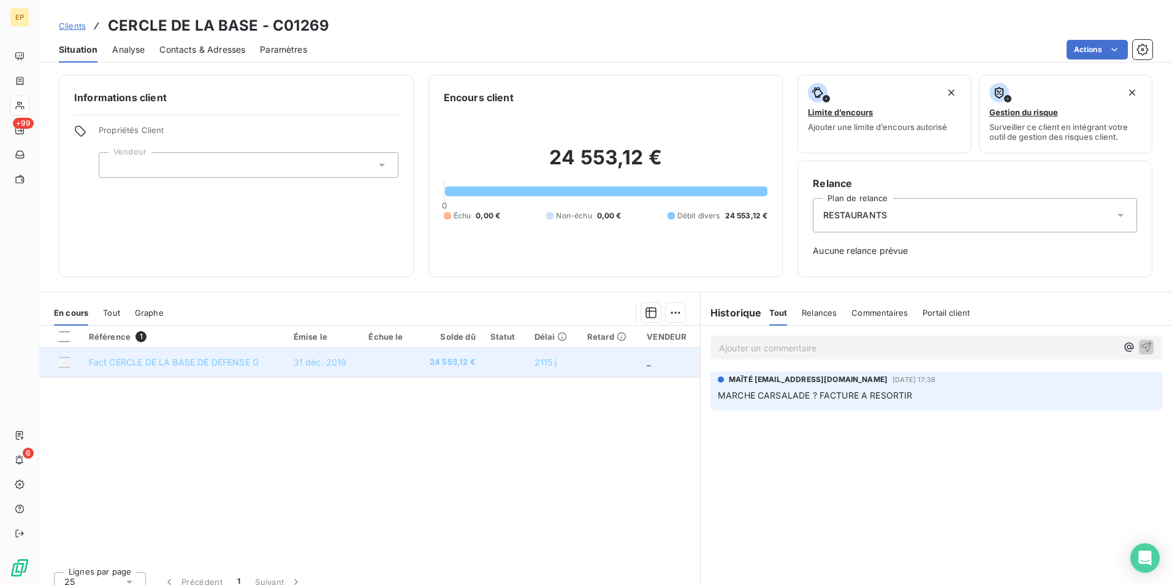
click at [241, 364] on span "Fact CERCLE DE LA BASE DE DEFENSE G" at bounding box center [174, 362] width 170 height 10
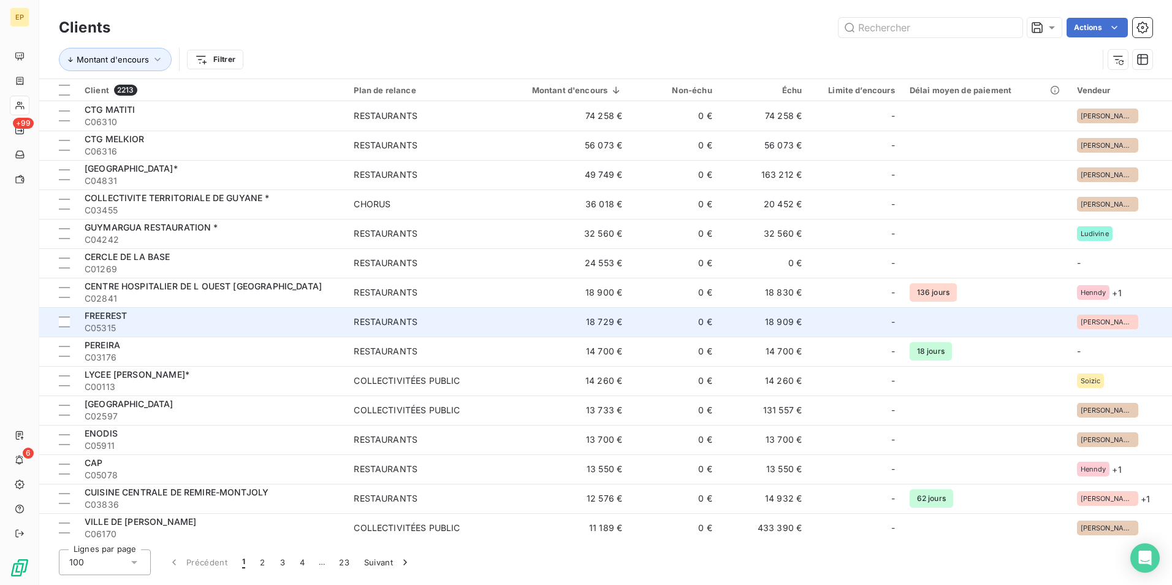
click at [449, 323] on span "RESTAURANTS" at bounding box center [419, 322] width 131 height 12
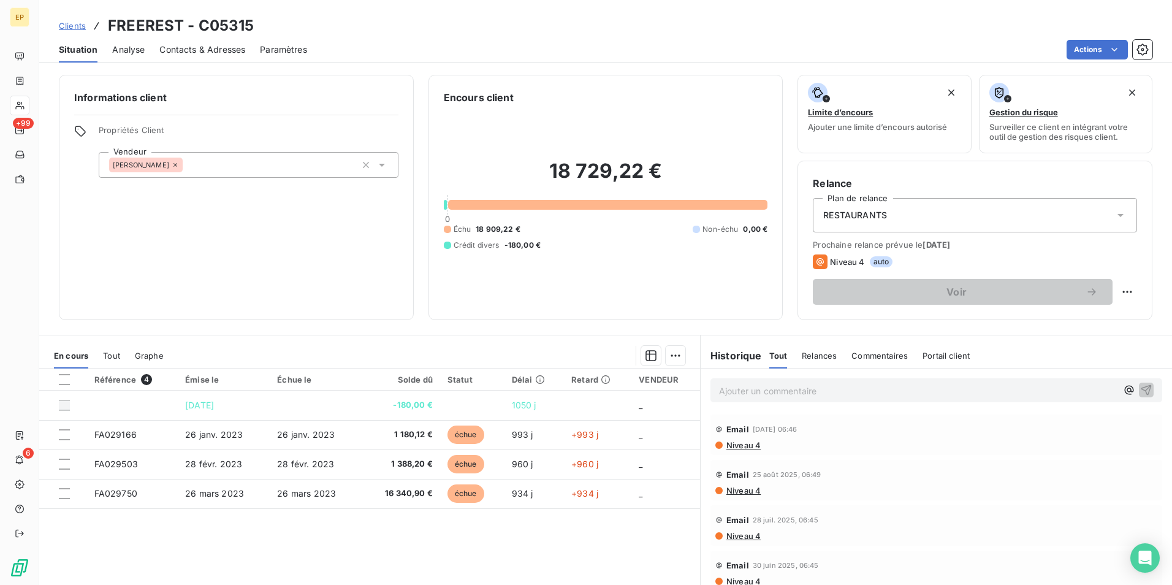
click at [721, 389] on p "Ajouter un commentaire ﻿" at bounding box center [918, 390] width 398 height 15
click at [713, 393] on div "a deposé le bilan" at bounding box center [937, 389] width 452 height 23
click at [1142, 387] on icon "button" at bounding box center [1147, 389] width 10 height 10
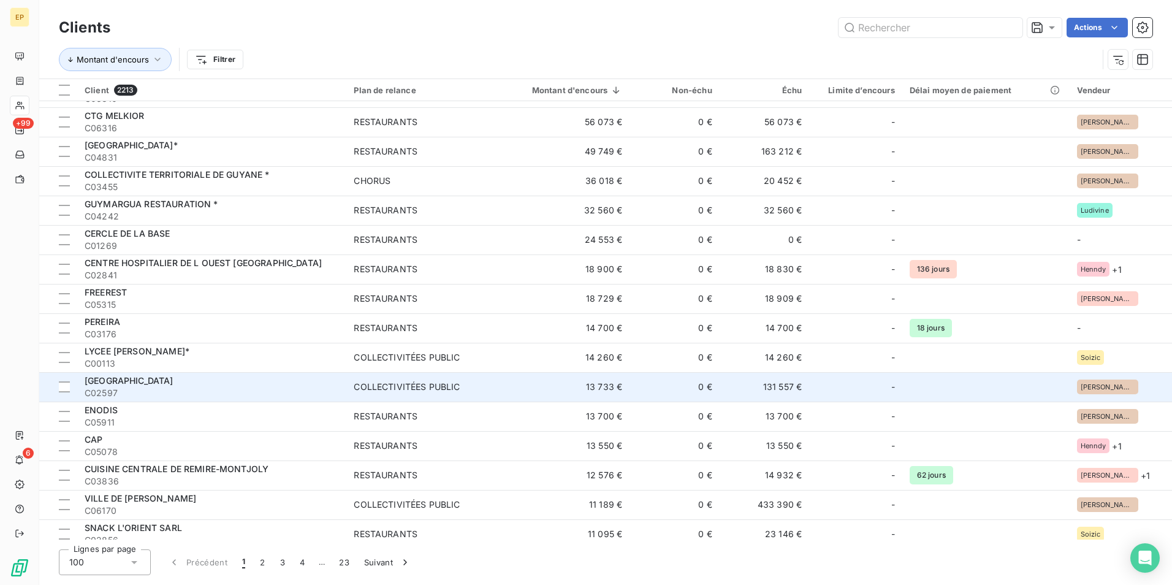
scroll to position [61, 0]
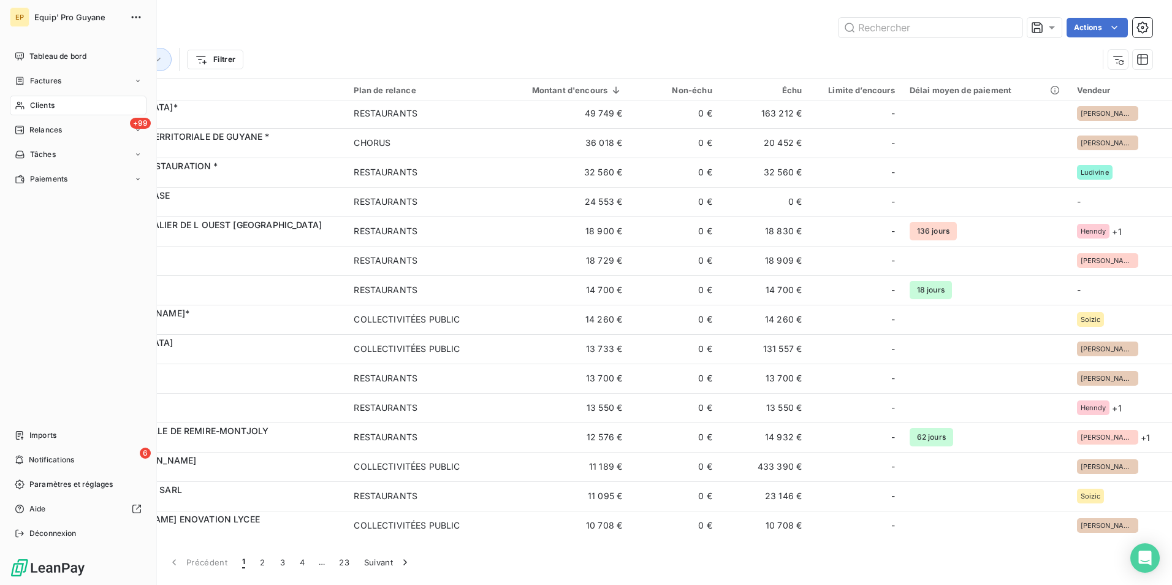
click at [52, 104] on span "Clients" at bounding box center [42, 105] width 25 height 11
click at [75, 104] on div "Clients" at bounding box center [78, 106] width 137 height 20
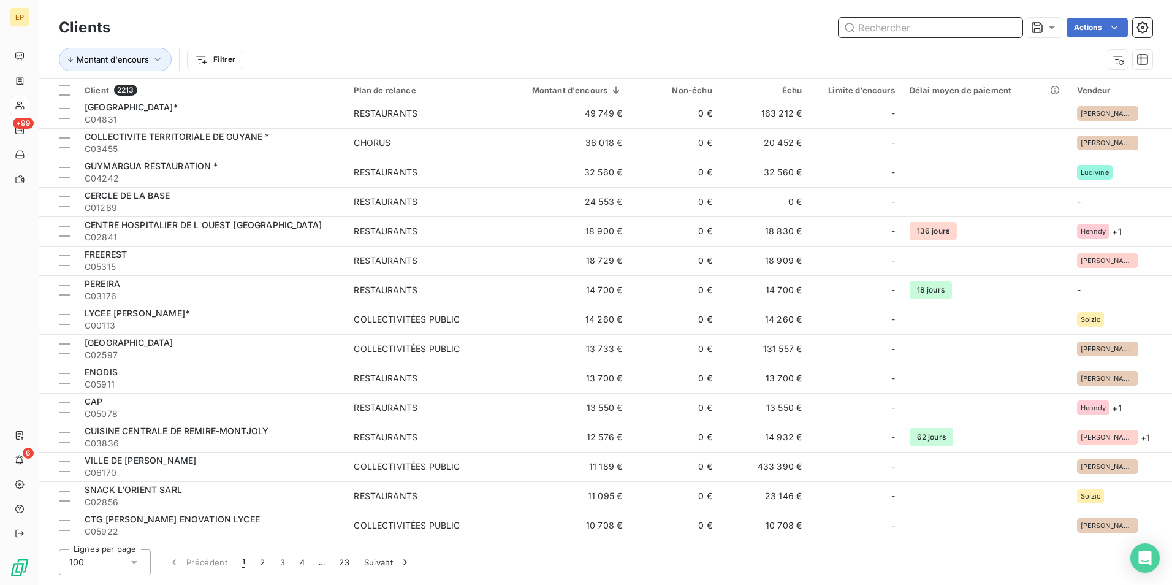
click at [861, 31] on input "text" at bounding box center [931, 28] width 184 height 20
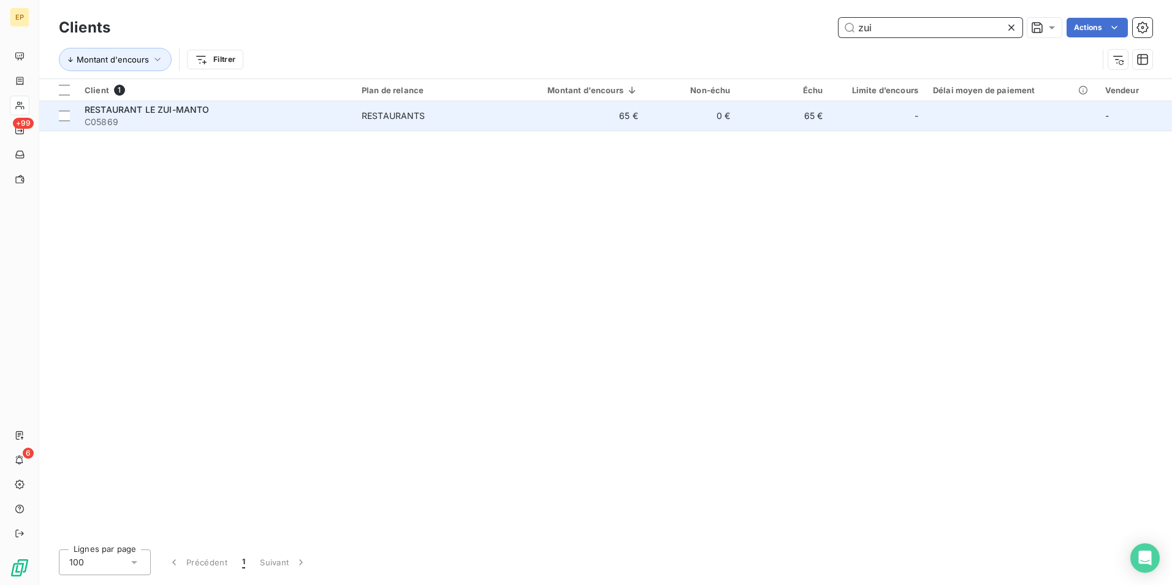
type input "zui"
click at [105, 110] on span "RESTAURANT LE ZUI-MANTO" at bounding box center [147, 109] width 124 height 10
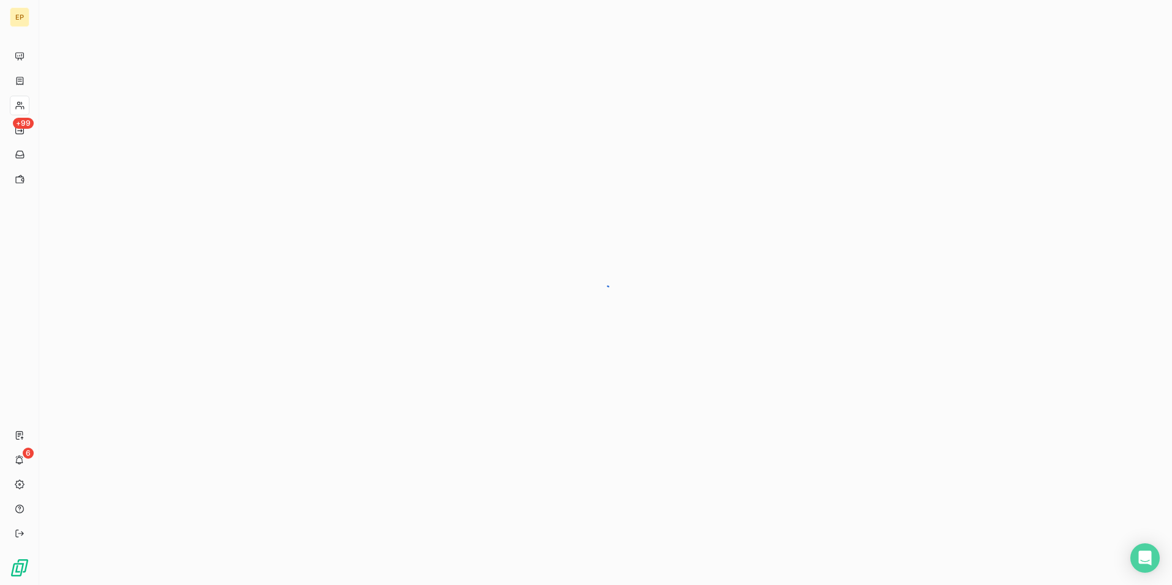
click at [105, 110] on div at bounding box center [605, 292] width 1133 height 585
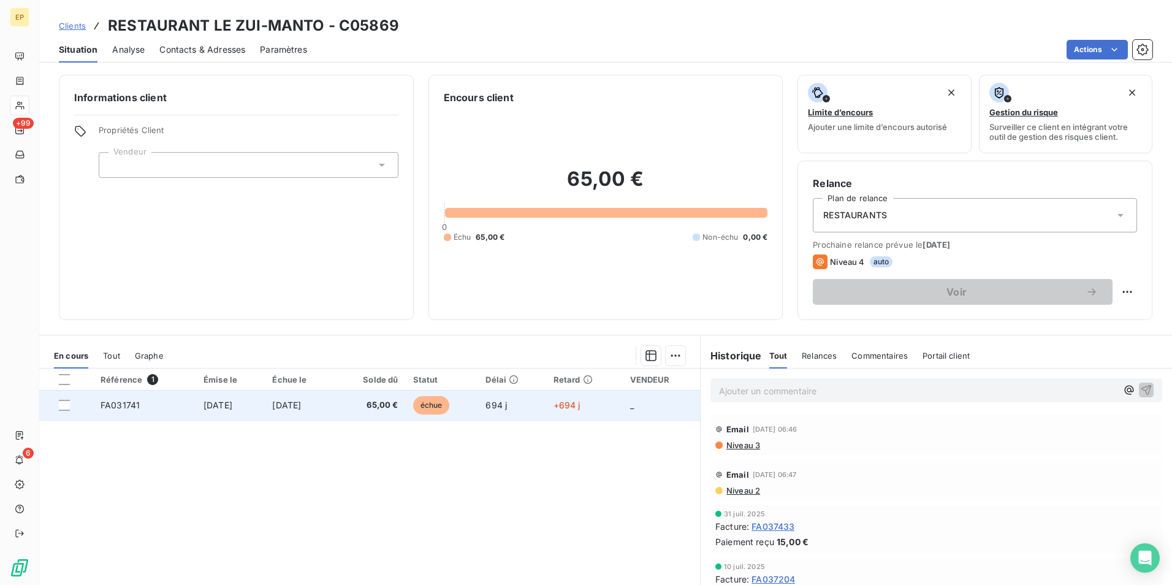
click at [301, 410] on span "[DATE]" at bounding box center [286, 405] width 29 height 10
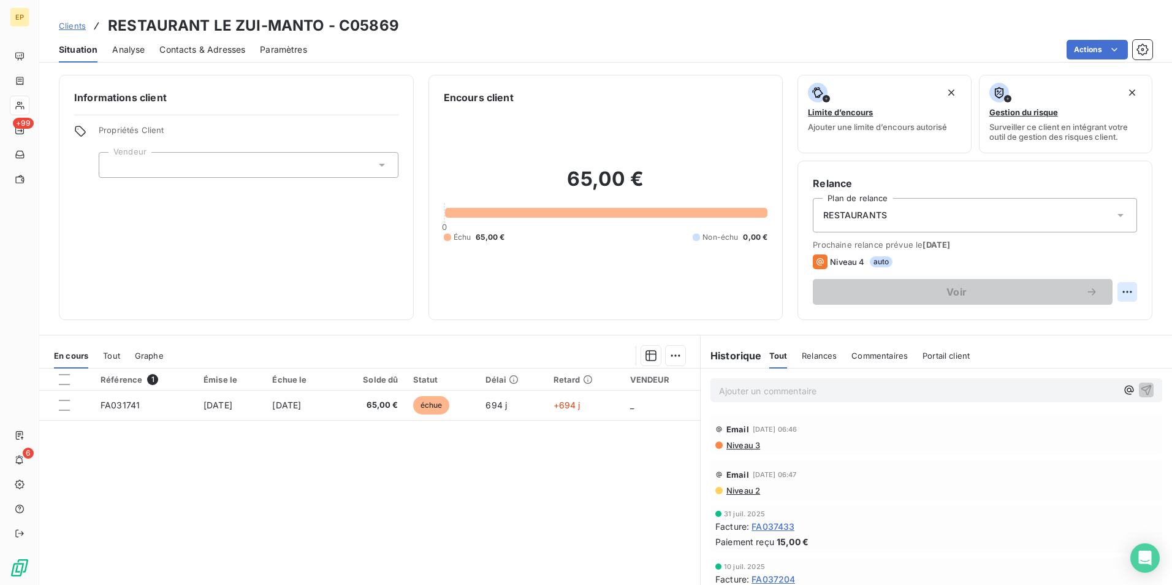
click at [1121, 293] on html "EP +99 6 Clients RESTAURANT LE ZUI-MANTO - C05869 Situation Analyse Contacts & …" at bounding box center [586, 292] width 1172 height 585
click at [1068, 319] on div "Replanifier cette action" at bounding box center [1068, 319] width 110 height 20
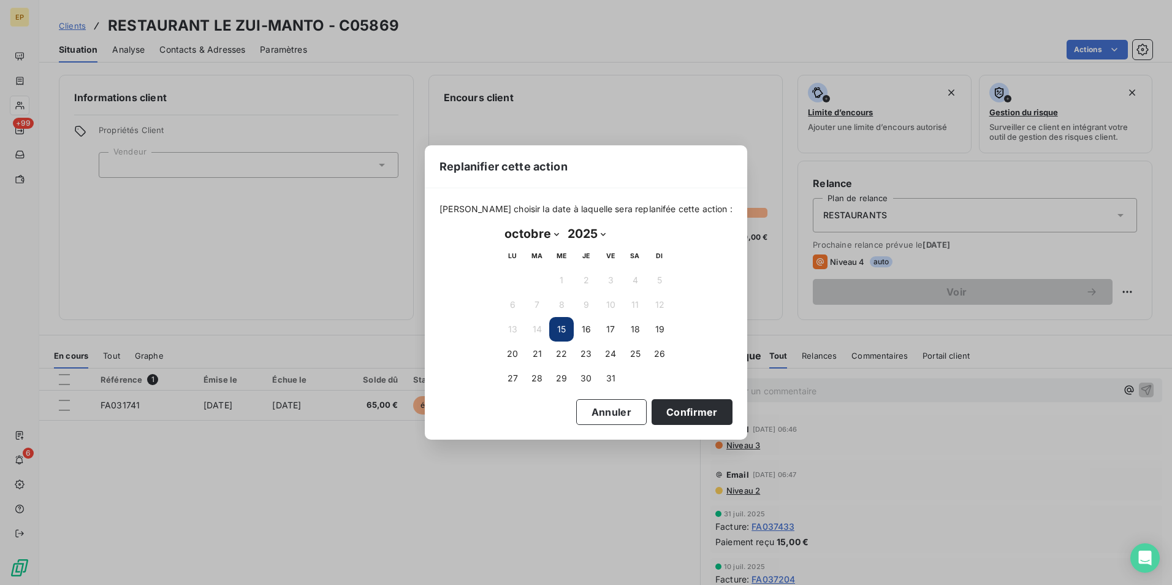
click at [556, 235] on select "janvier février mars avril mai juin juillet août septembre octobre novembre déc…" at bounding box center [531, 234] width 63 height 20
select select "11"
click at [500, 224] on select "janvier février mars avril mai juin juillet août septembre octobre novembre déc…" at bounding box center [531, 234] width 63 height 20
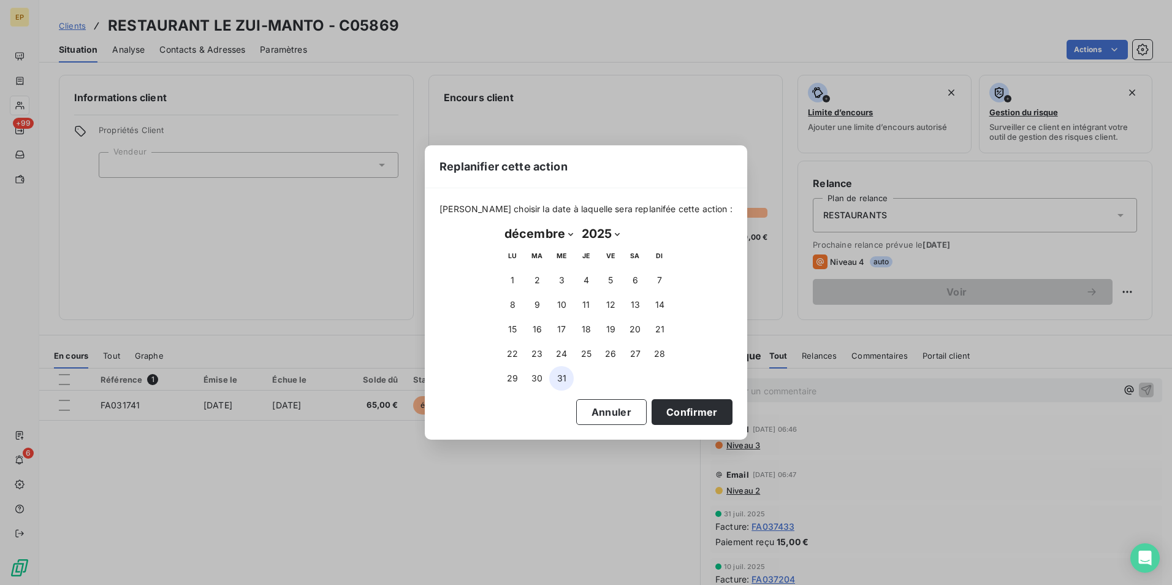
click at [560, 376] on button "31" at bounding box center [561, 378] width 25 height 25
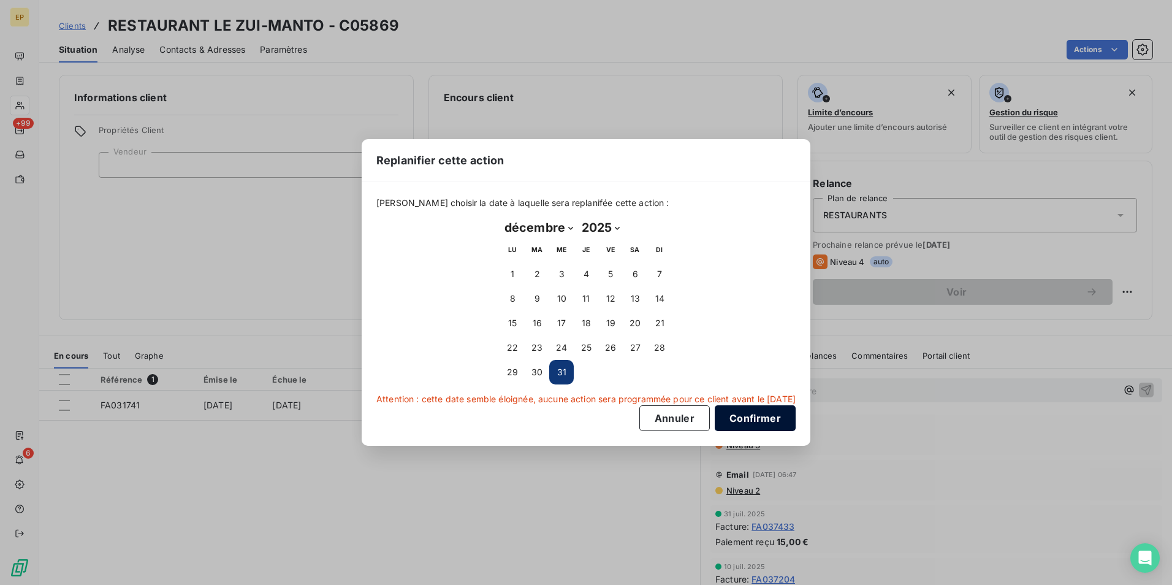
click at [767, 419] on button "Confirmer" at bounding box center [755, 418] width 81 height 26
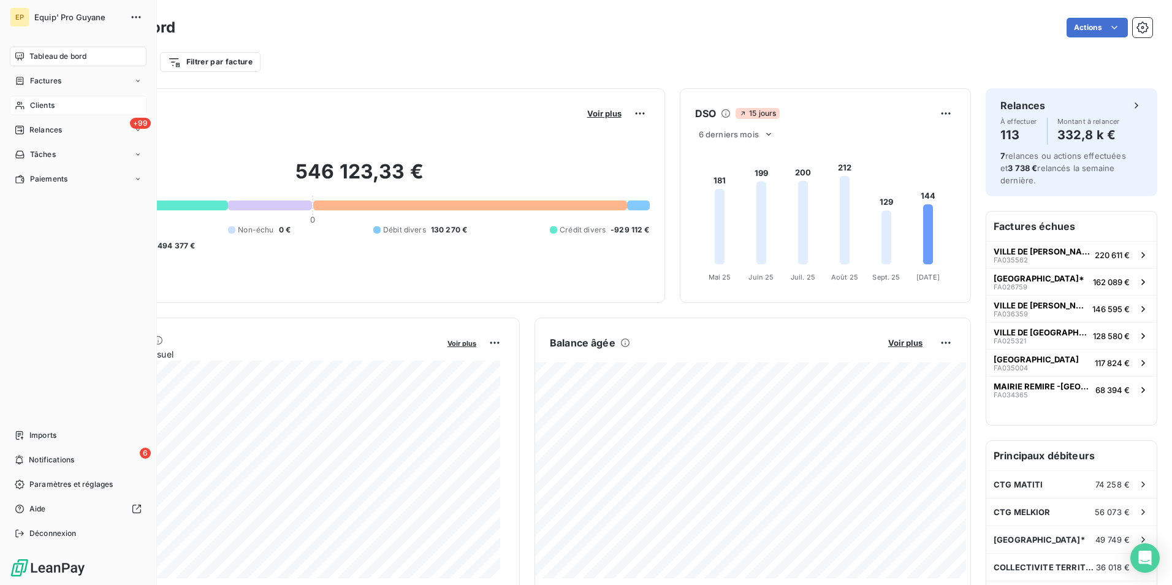
click at [41, 108] on span "Clients" at bounding box center [42, 105] width 25 height 11
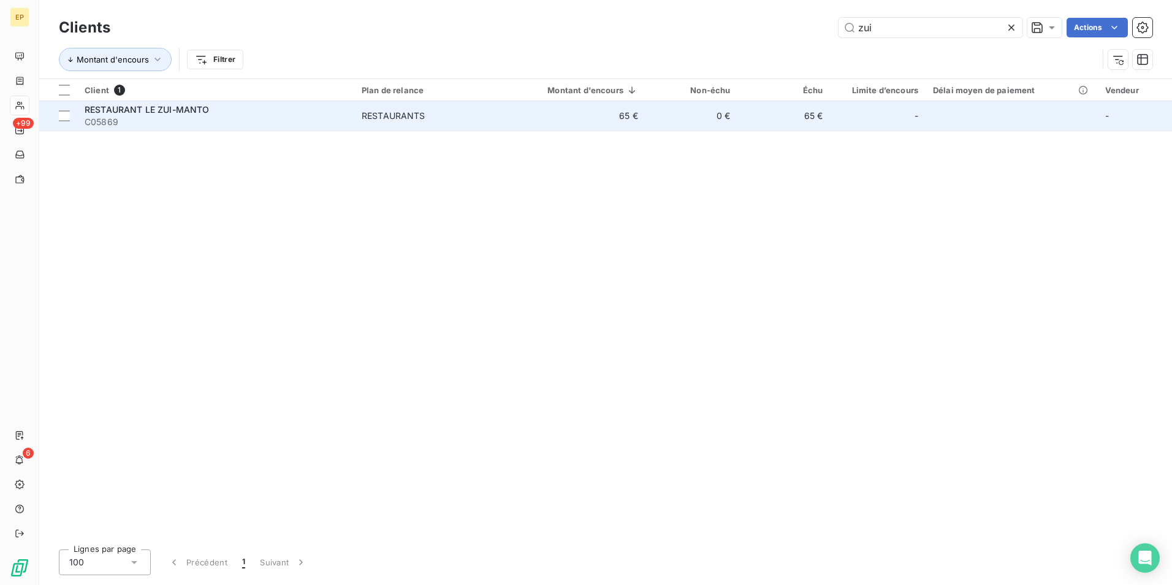
click at [363, 115] on div "RESTAURANTS" at bounding box center [394, 116] width 64 height 12
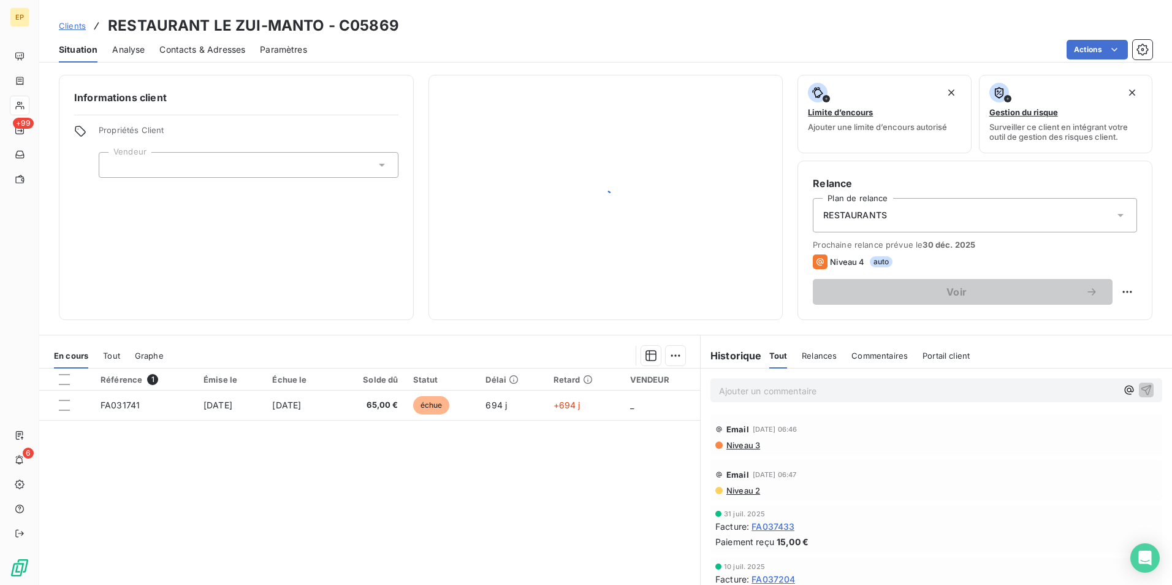
click at [363, 115] on div at bounding box center [236, 115] width 324 height 1
